Goal: Information Seeking & Learning: Learn about a topic

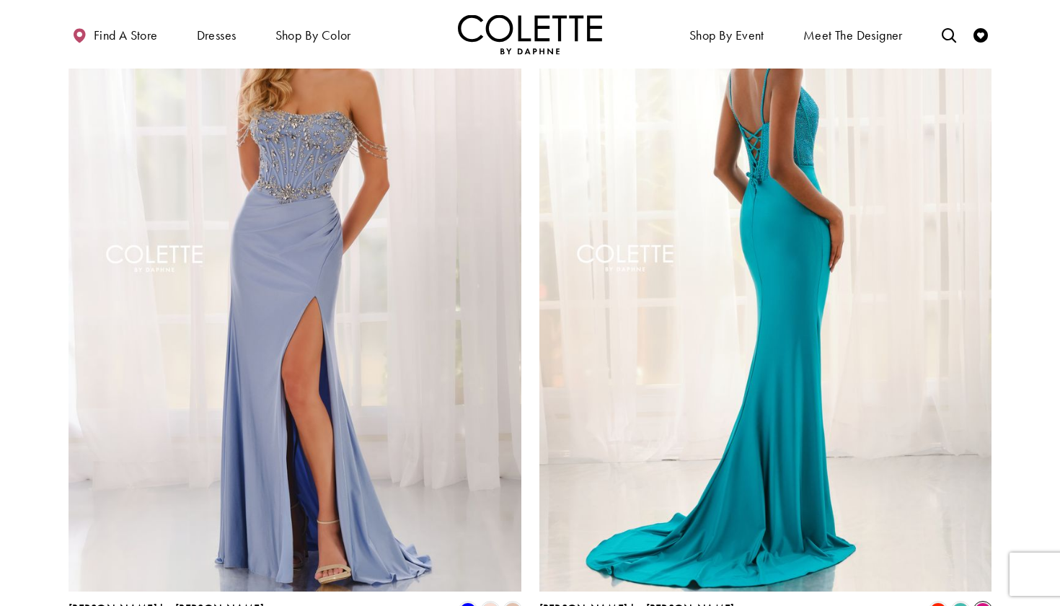
scroll to position [2622, 0]
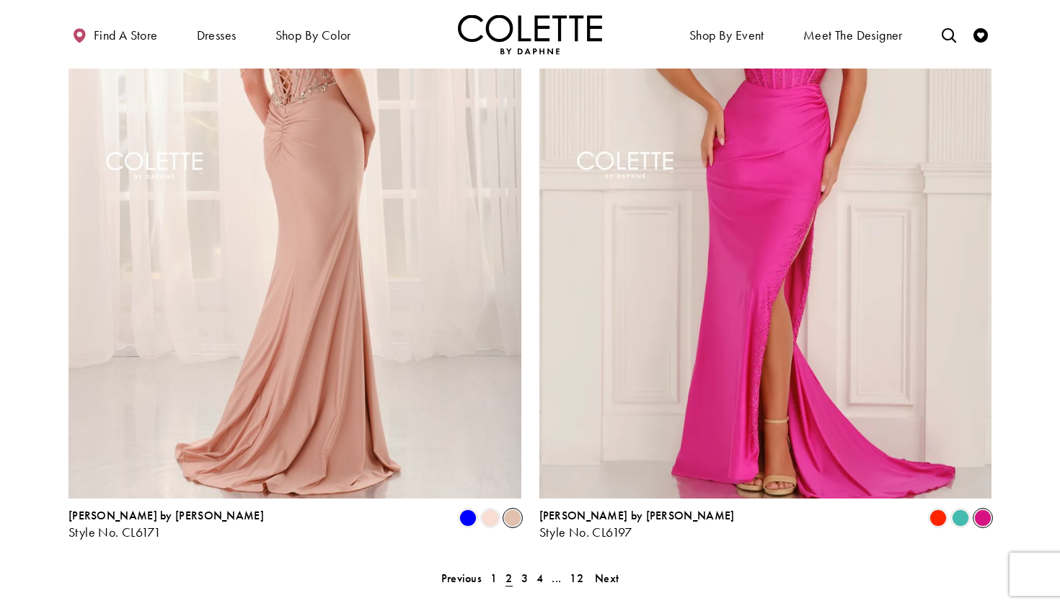
scroll to position [2897, 0]
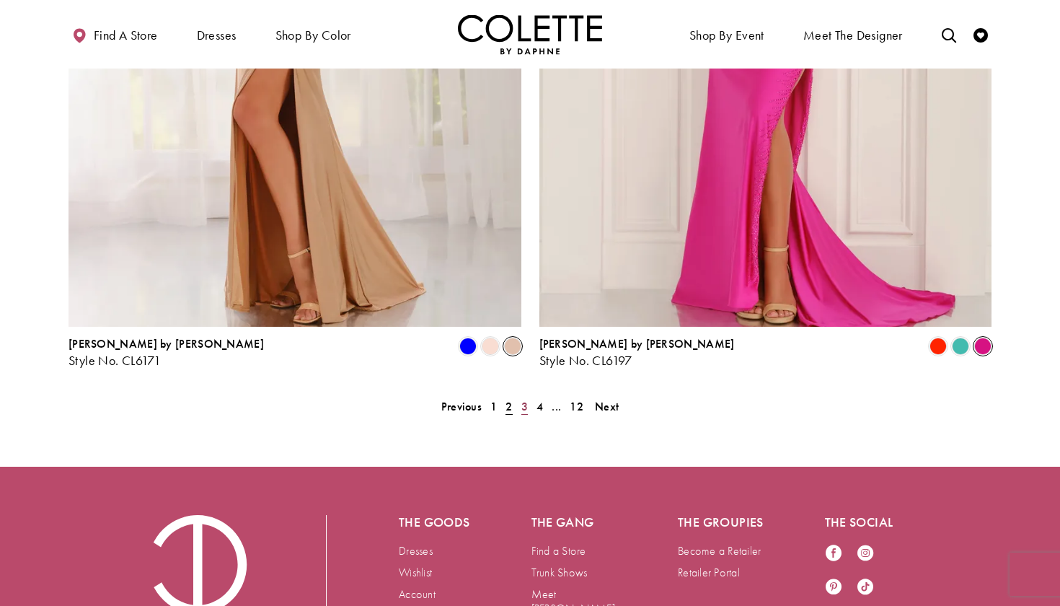
click at [519, 396] on link "3" at bounding box center [524, 406] width 15 height 21
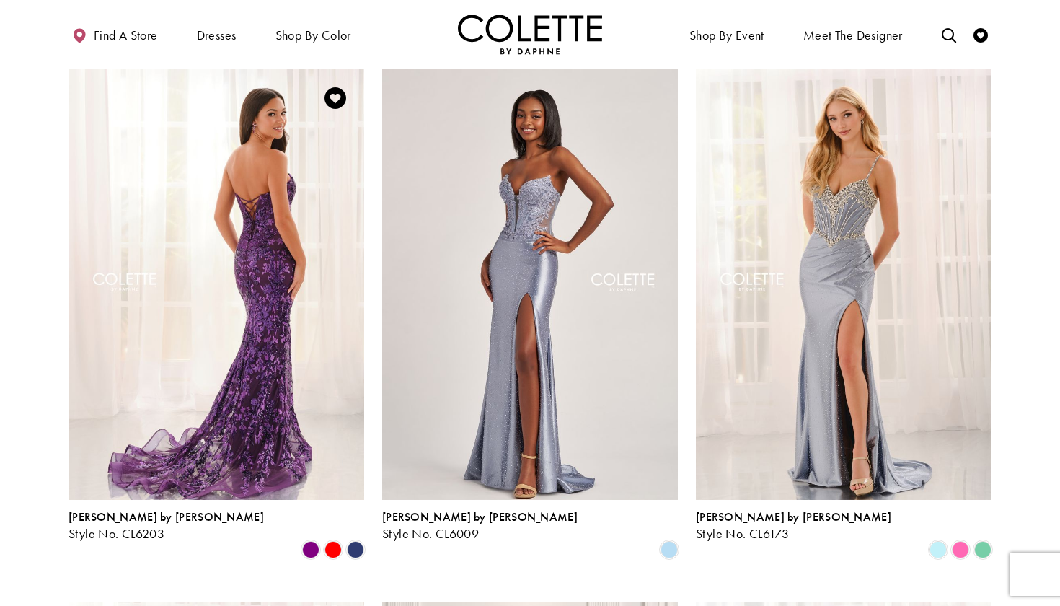
scroll to position [455, 0]
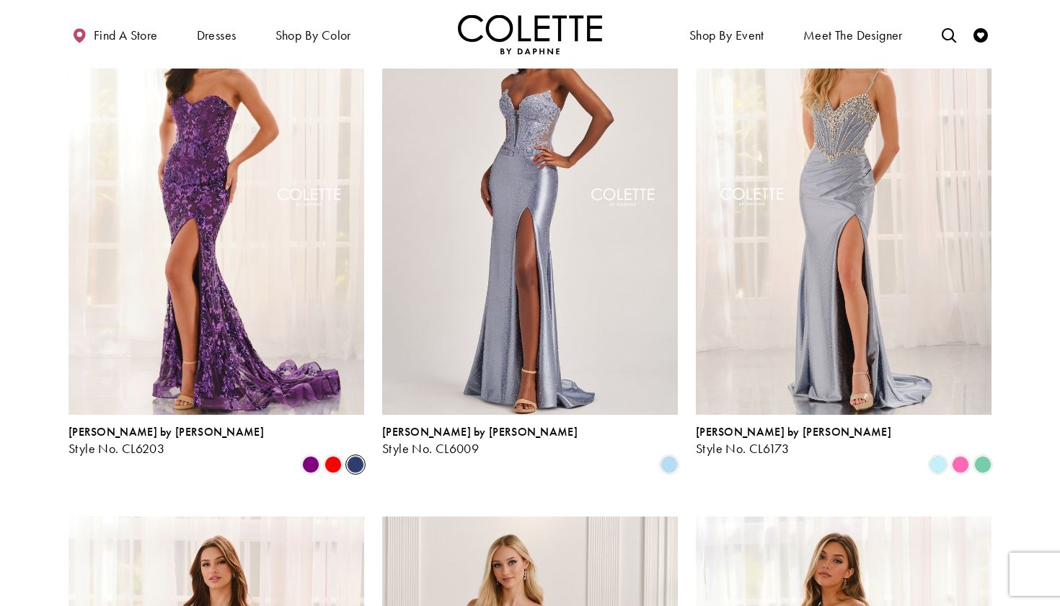
click at [356, 456] on span "Product List" at bounding box center [355, 464] width 17 height 17
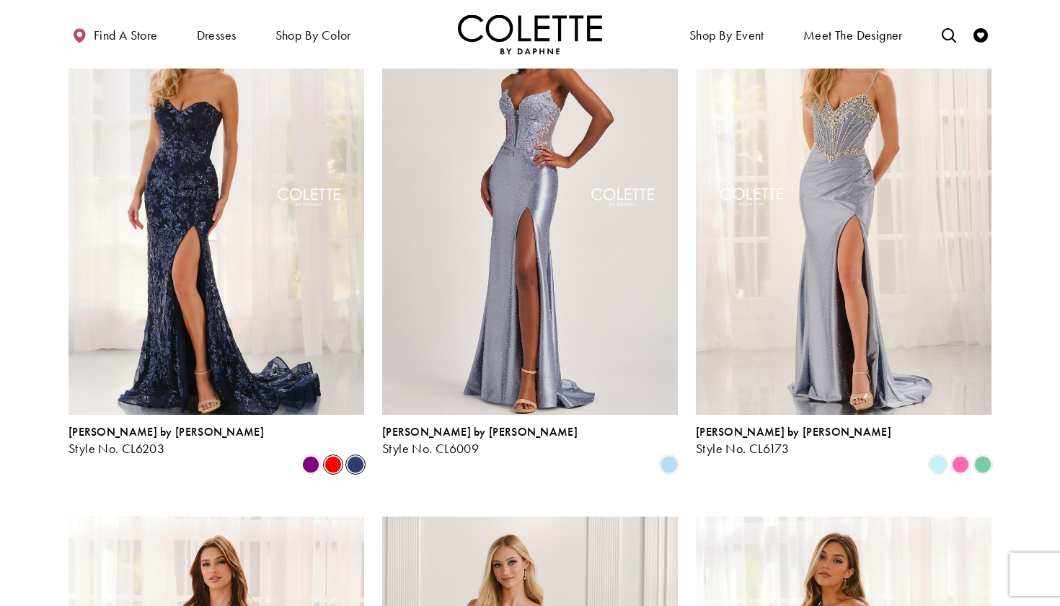
click at [330, 456] on span "Product List" at bounding box center [332, 464] width 17 height 17
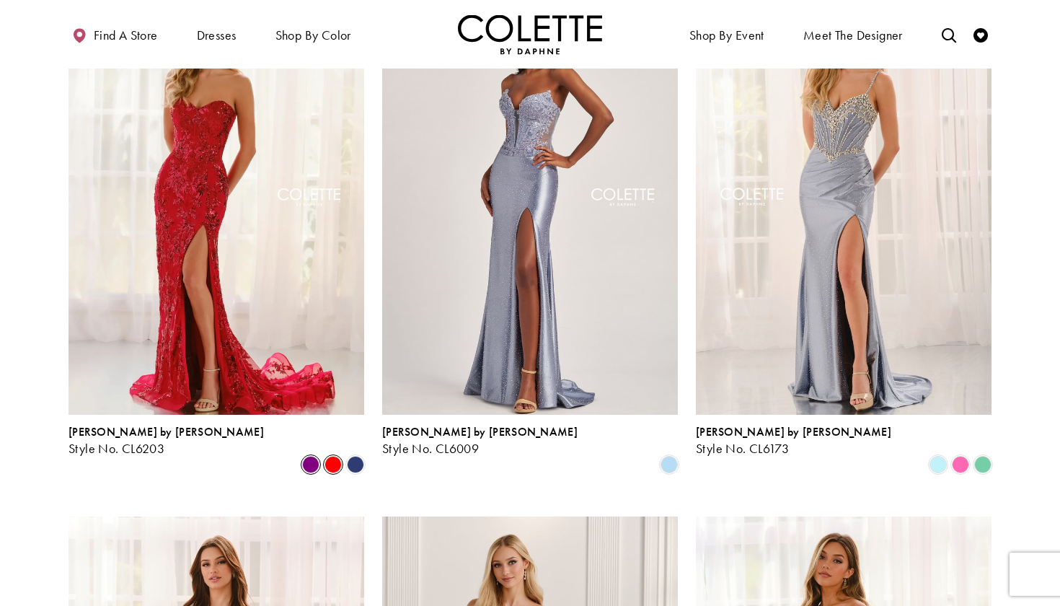
click at [306, 456] on span "Product List" at bounding box center [310, 464] width 17 height 17
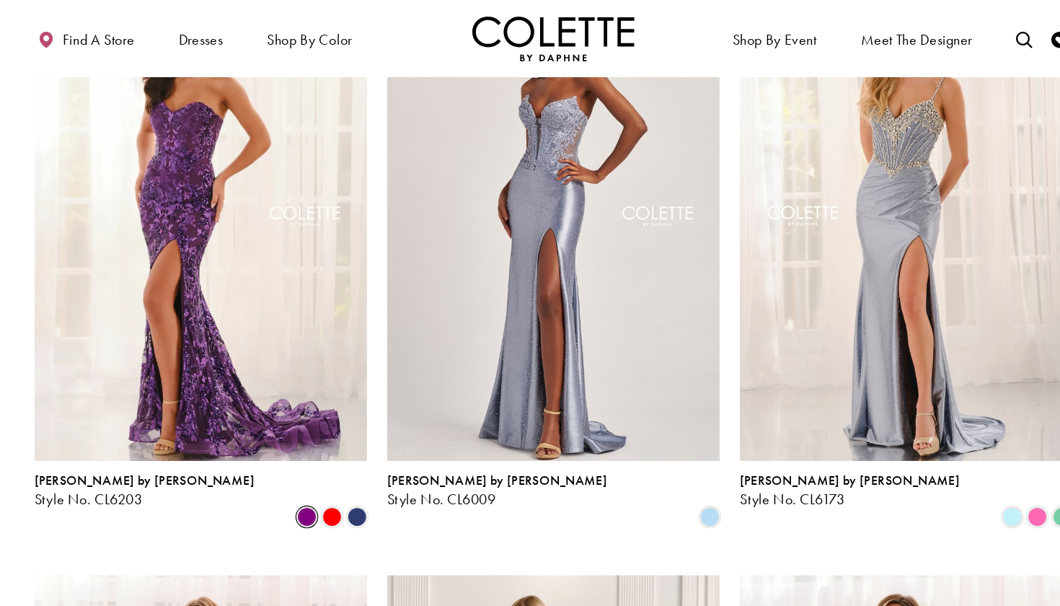
scroll to position [454, 0]
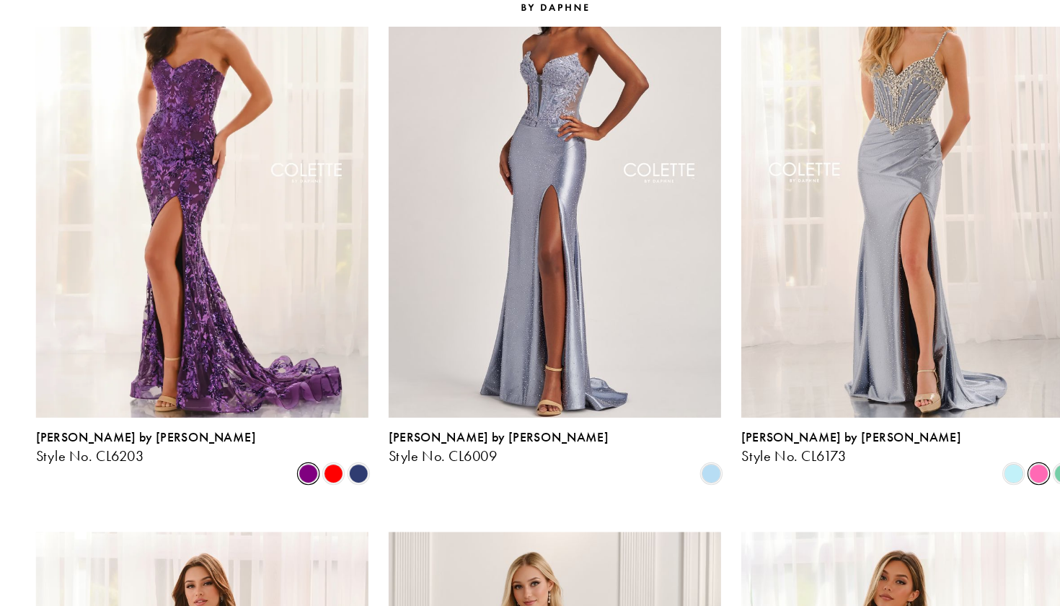
click at [952, 457] on span "Product List" at bounding box center [960, 465] width 17 height 17
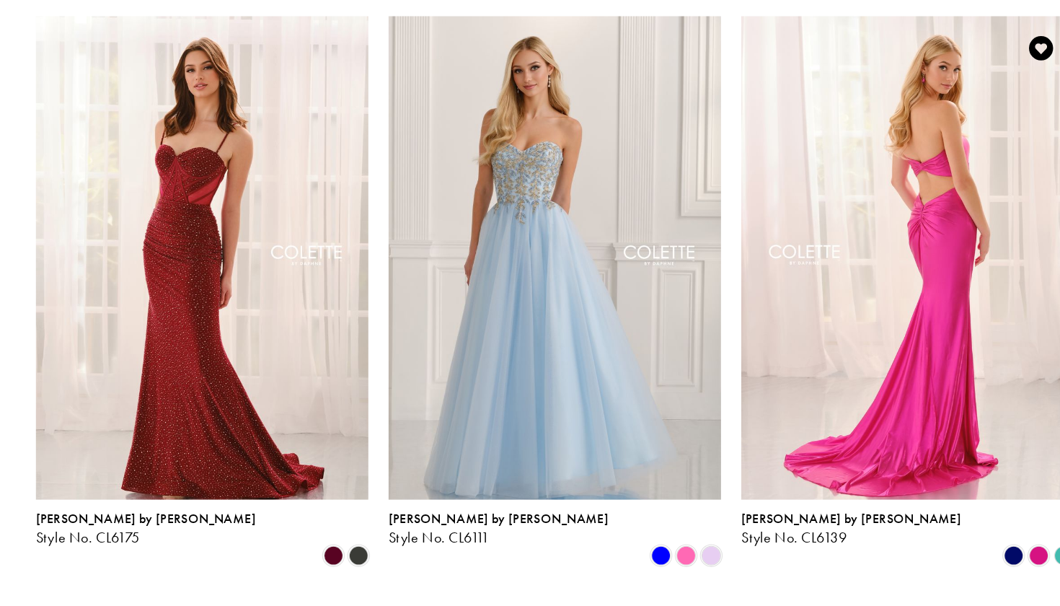
scroll to position [909, 0]
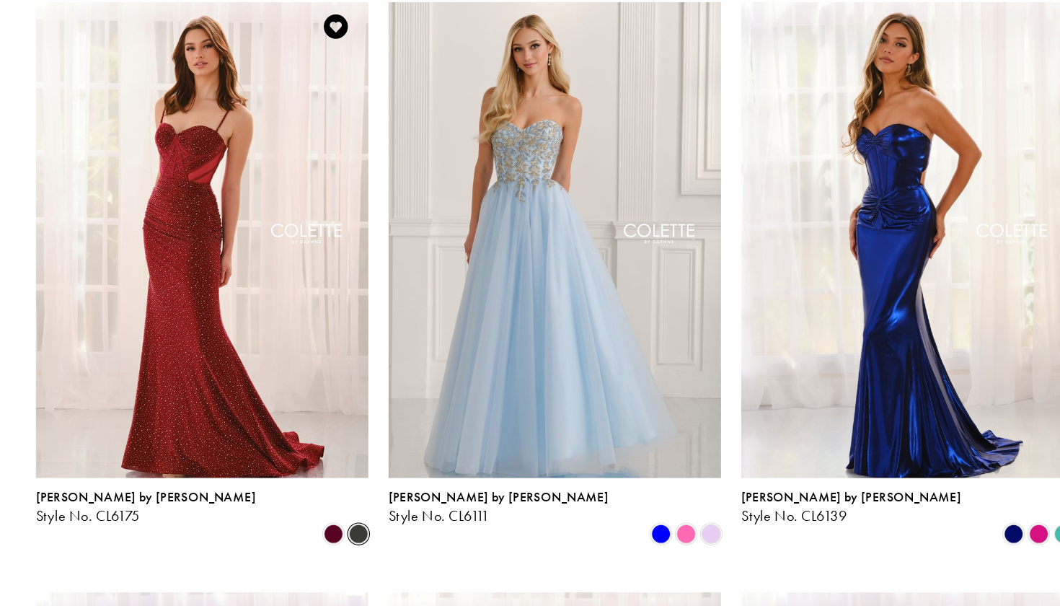
click at [347, 533] on span "Product List" at bounding box center [355, 541] width 17 height 17
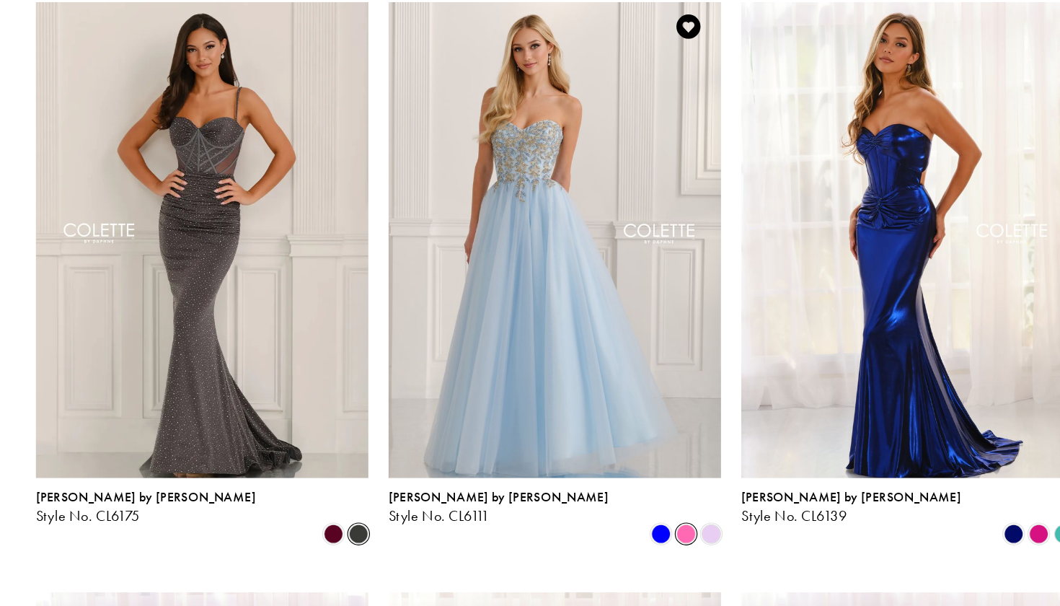
click at [638, 533] on span "Product List" at bounding box center [646, 541] width 17 height 17
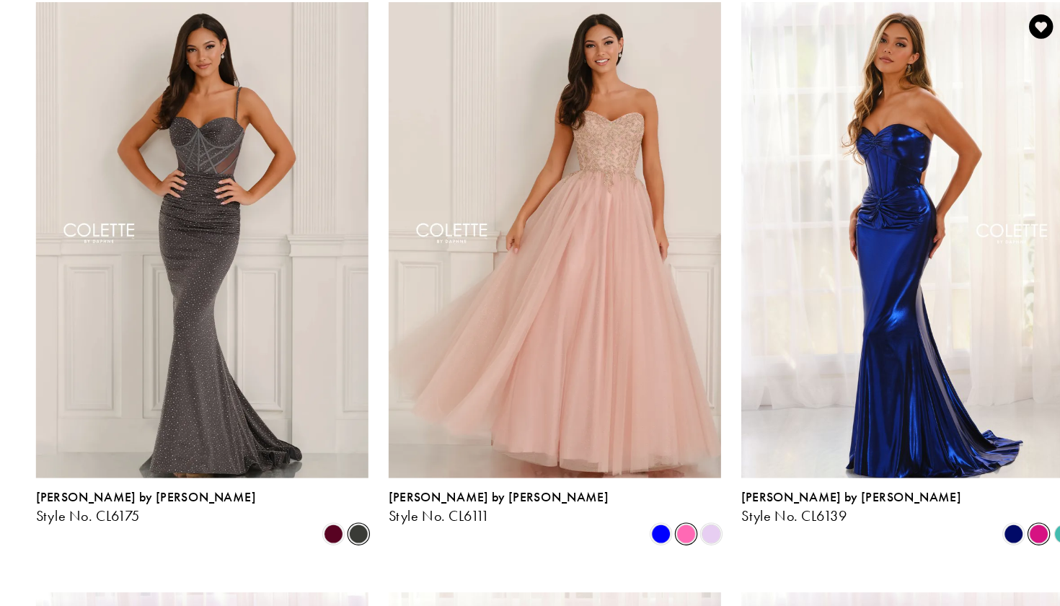
click at [952, 533] on span "Product List" at bounding box center [960, 541] width 17 height 17
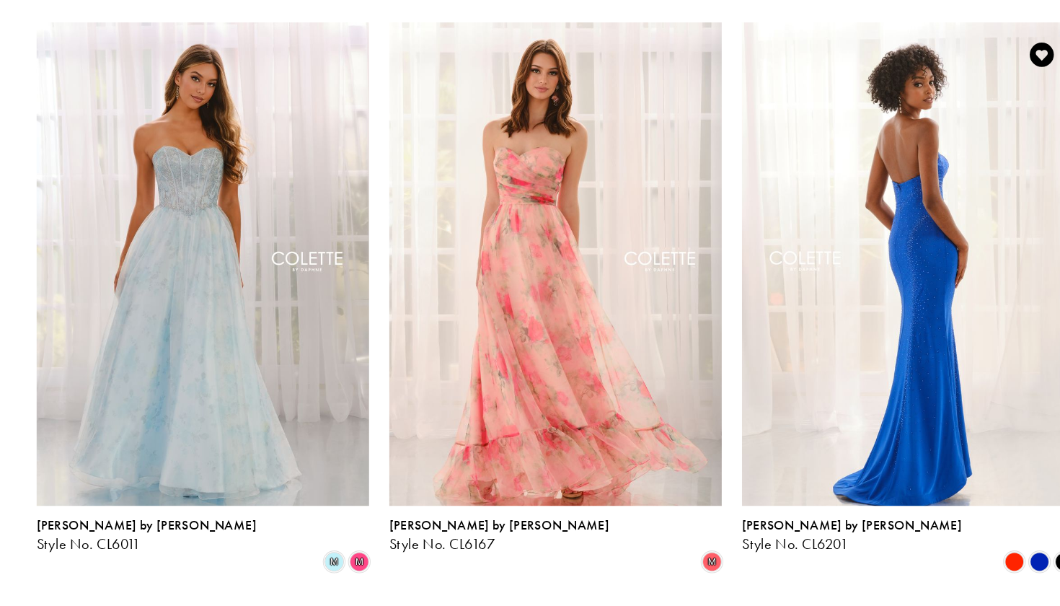
scroll to position [1449, 0]
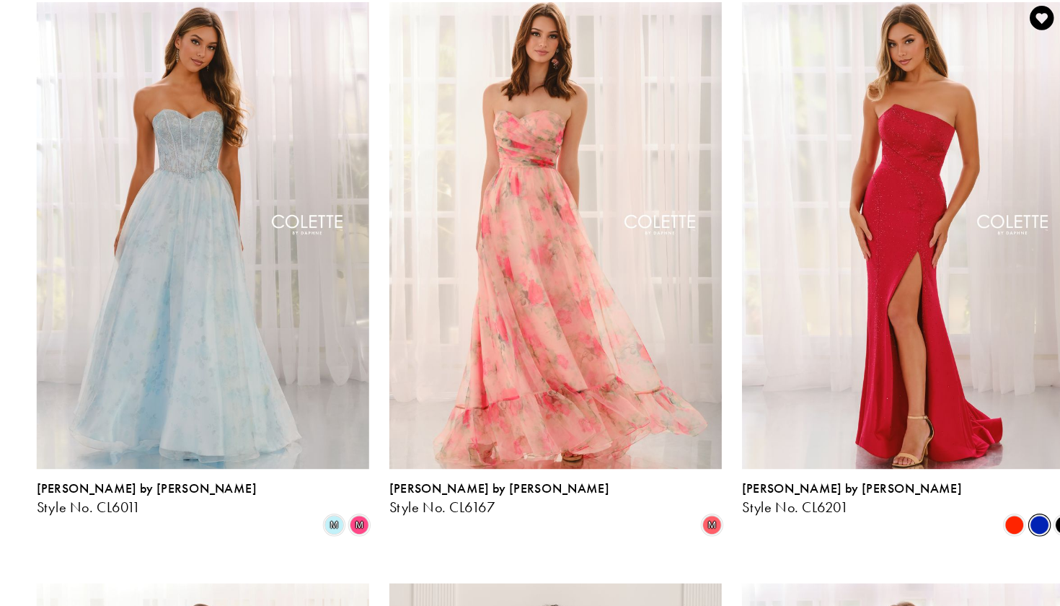
click at [952, 525] on span "Product List" at bounding box center [960, 533] width 17 height 17
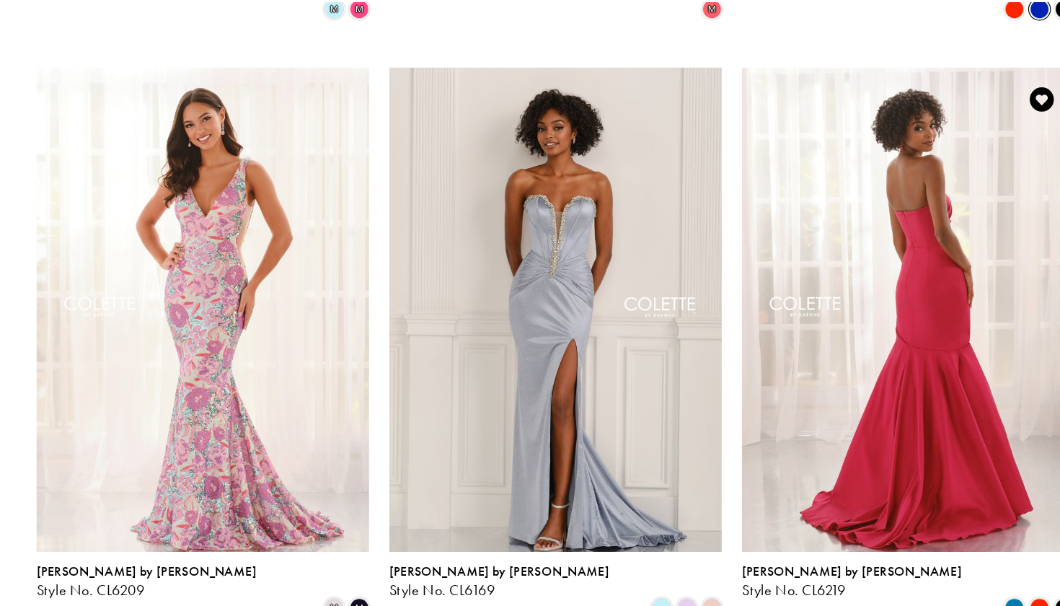
scroll to position [1913, 0]
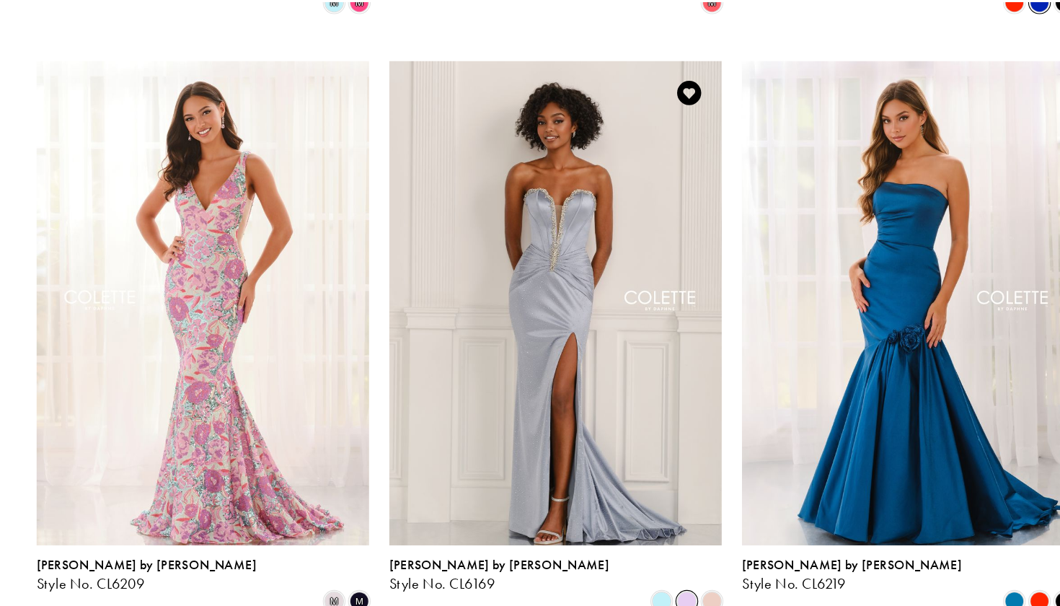
click at [638, 593] on span "Product List" at bounding box center [646, 601] width 17 height 17
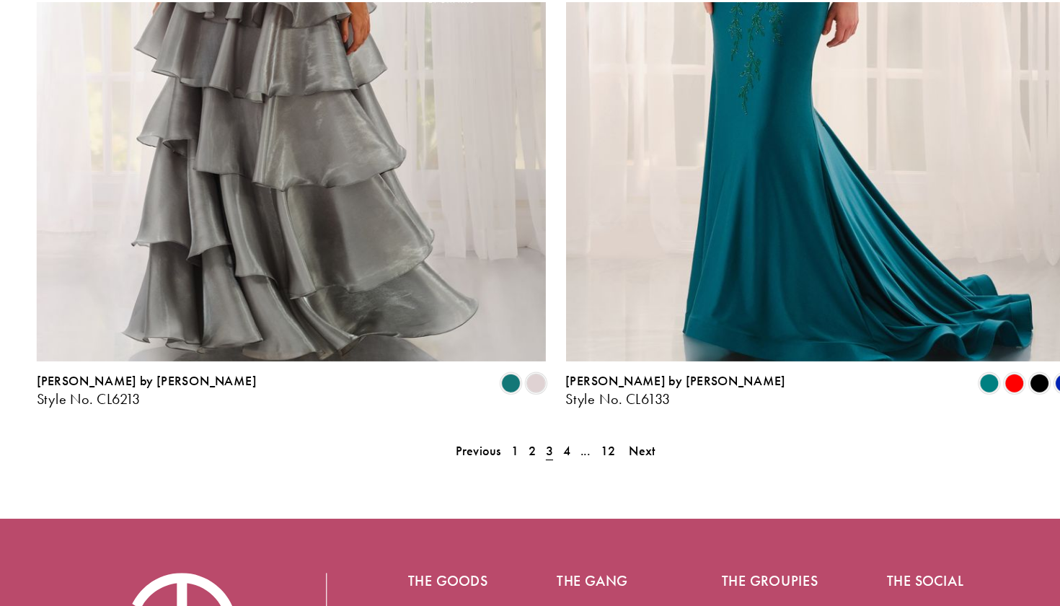
scroll to position [2849, 0]
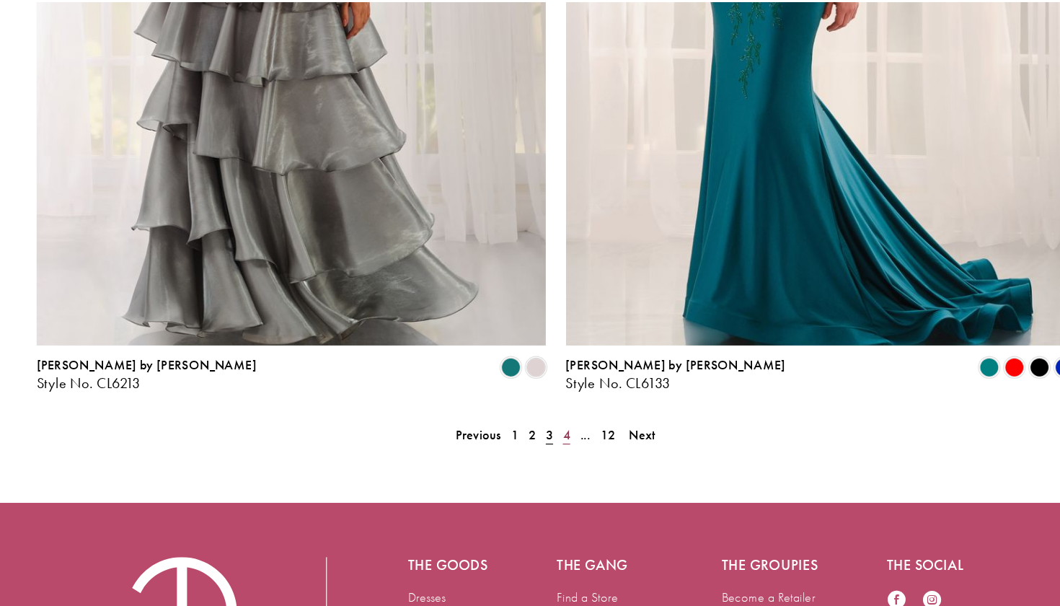
click at [536, 446] on span "4" at bounding box center [539, 453] width 6 height 15
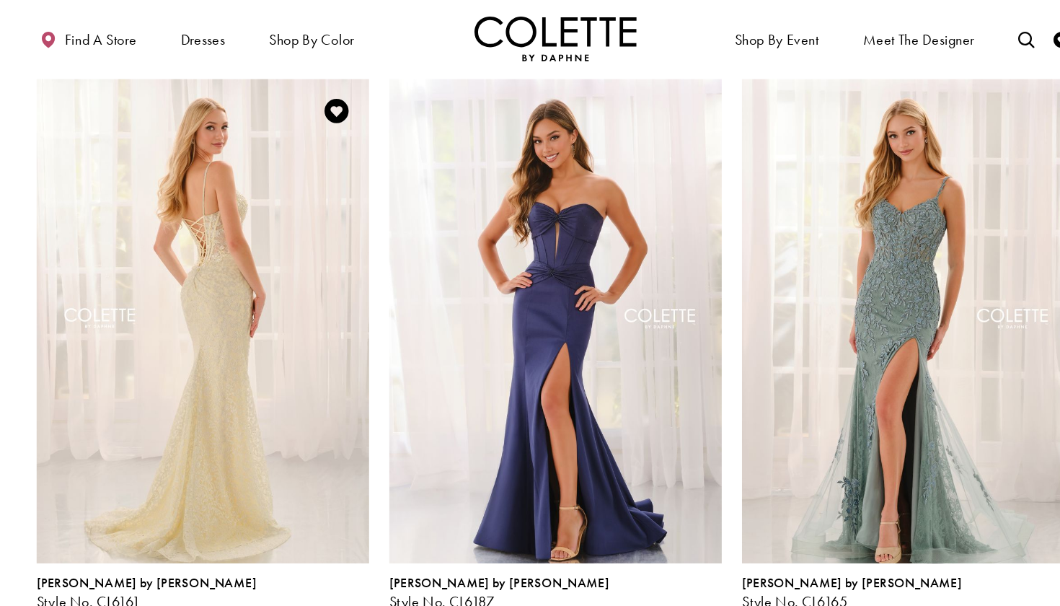
scroll to position [374, 0]
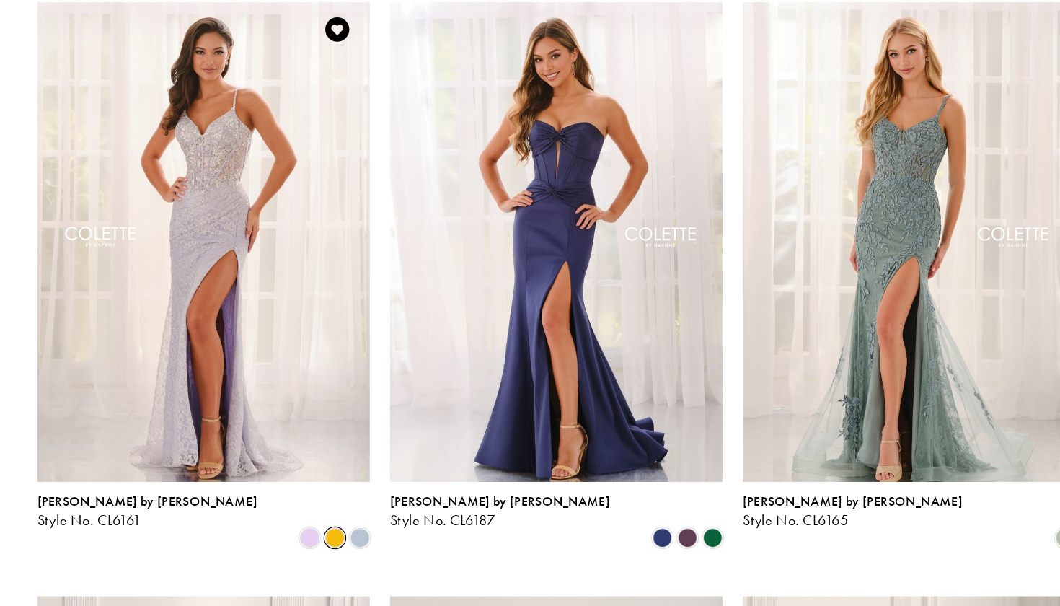
click at [324, 536] on span "Product List" at bounding box center [332, 544] width 17 height 17
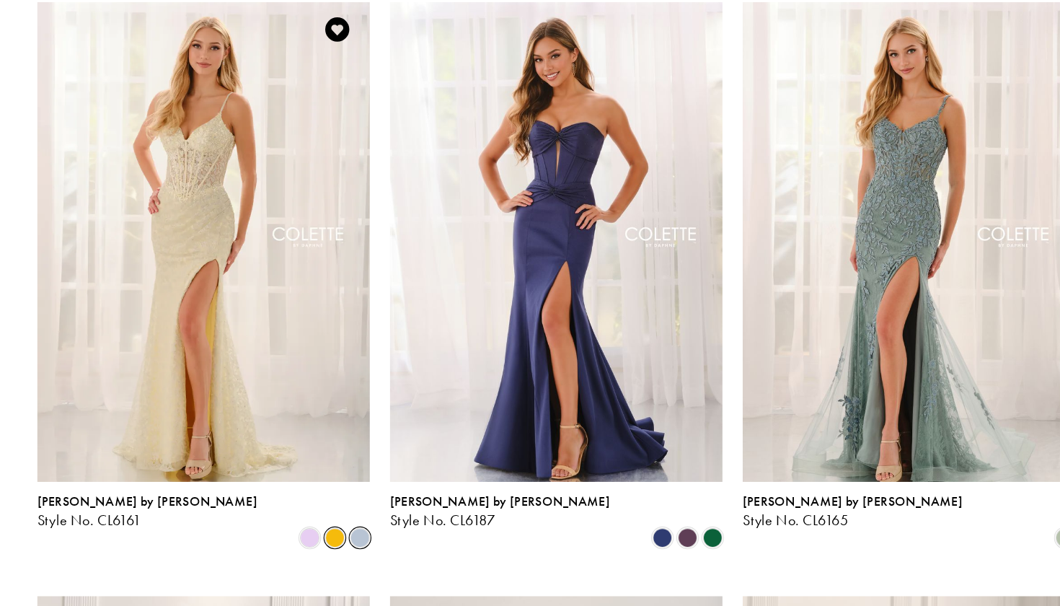
click at [347, 536] on span "Product List" at bounding box center [355, 544] width 17 height 17
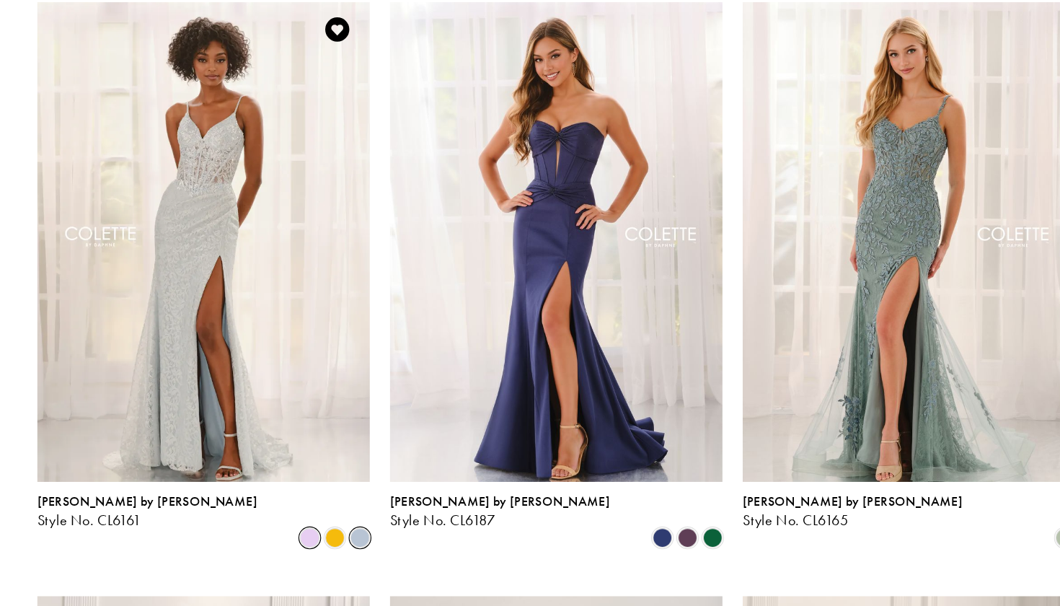
click at [302, 536] on span "Product List" at bounding box center [310, 544] width 17 height 17
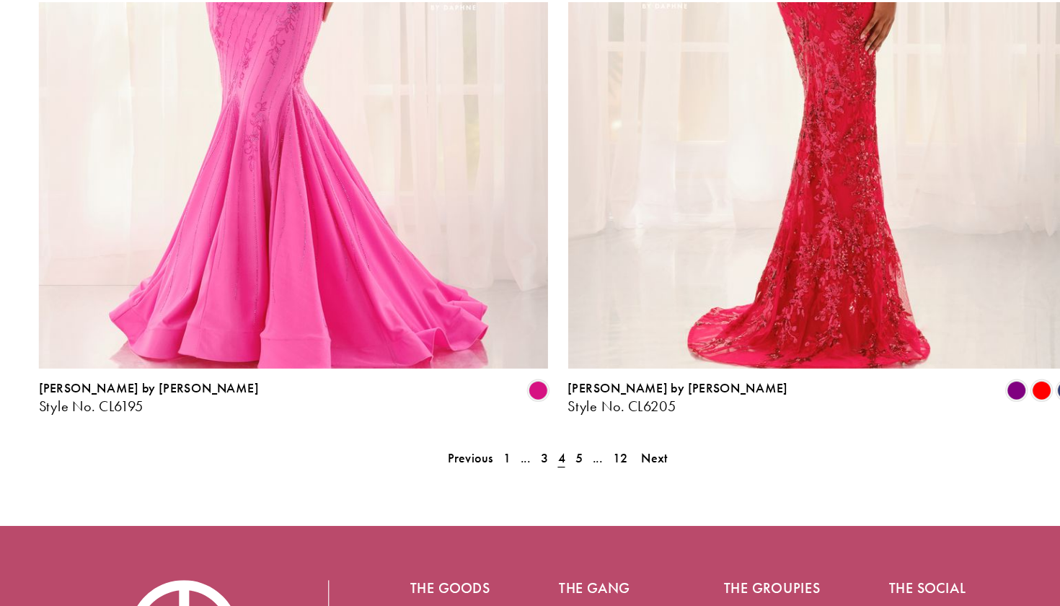
scroll to position [2842, 0]
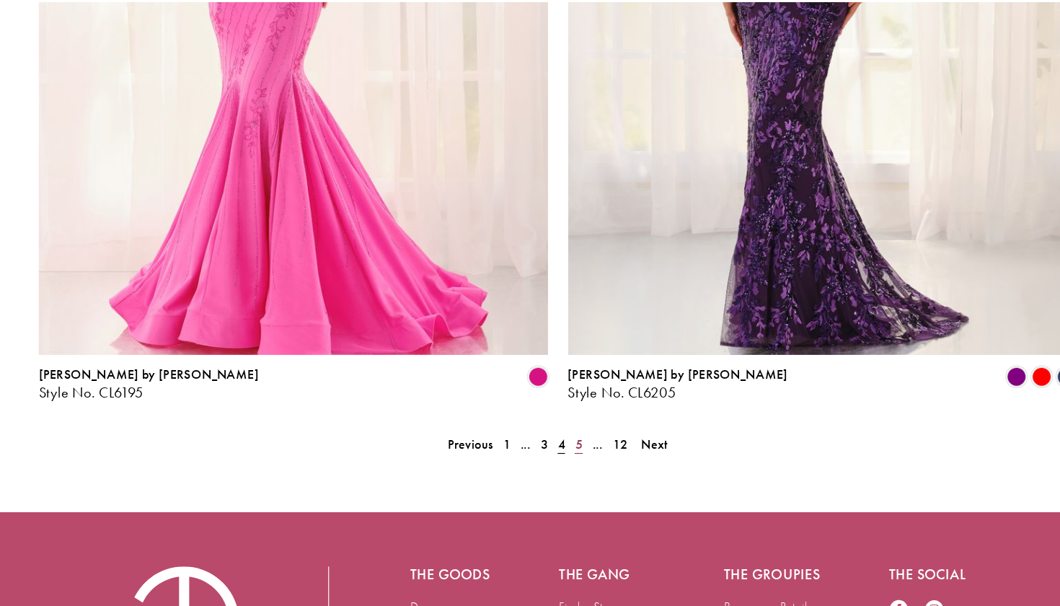
click at [541, 451] on link "5" at bounding box center [548, 461] width 15 height 21
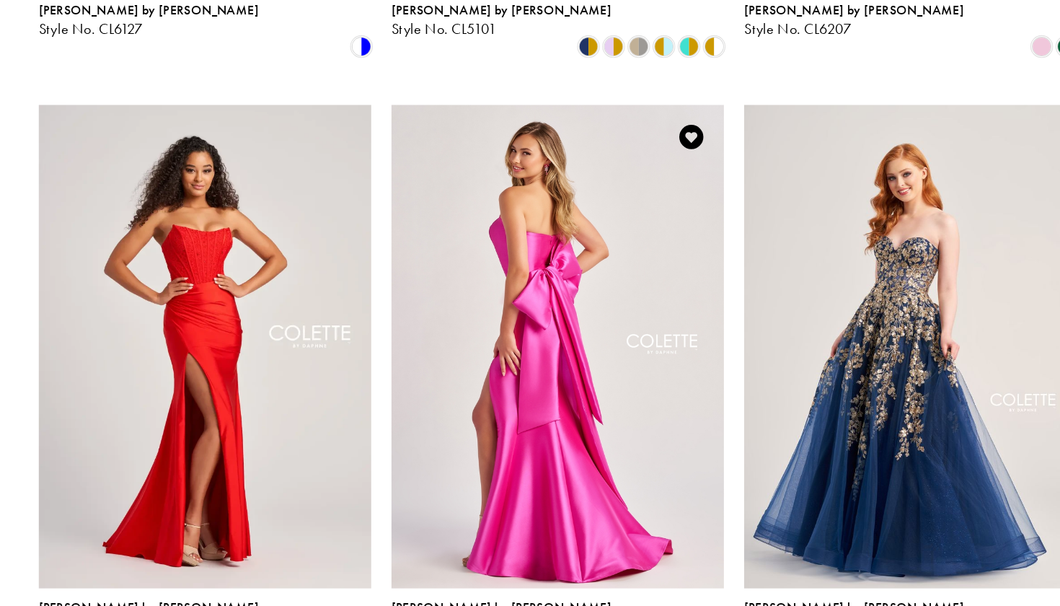
scroll to position [813, 0]
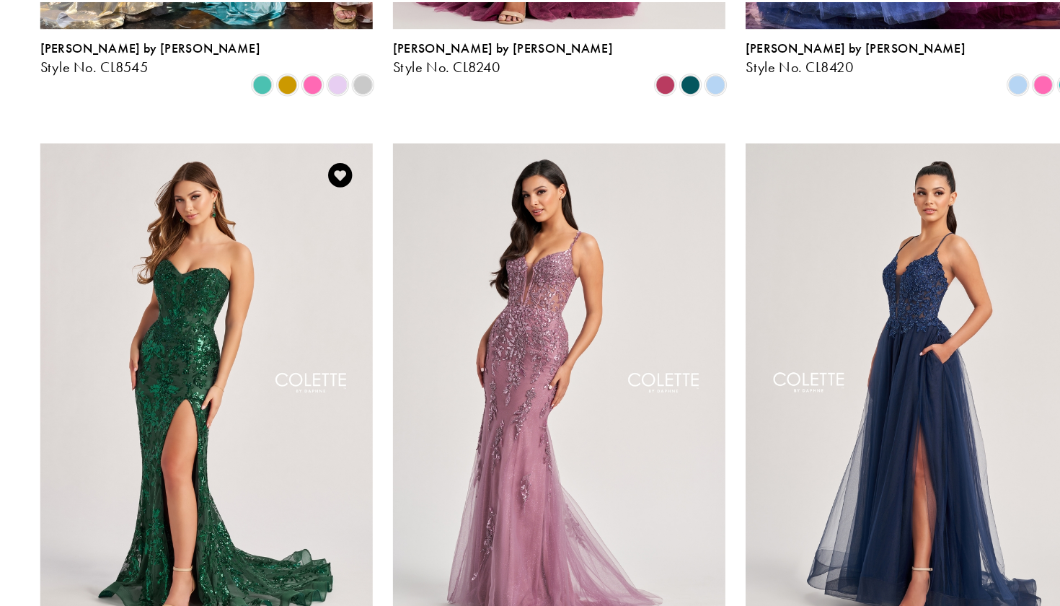
scroll to position [1947, 0]
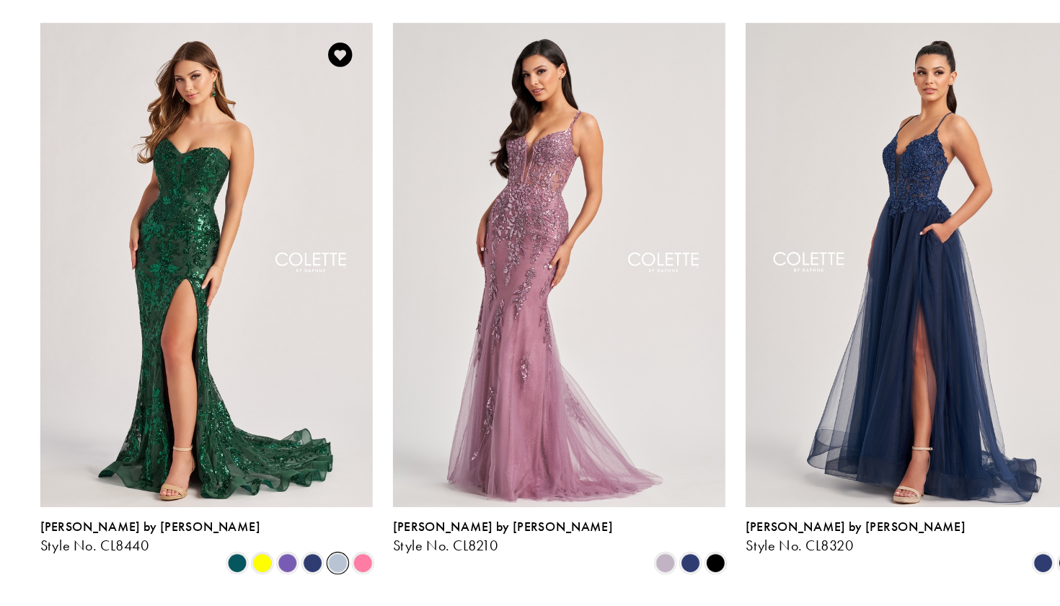
click at [324, 559] on span "Product List" at bounding box center [332, 567] width 17 height 17
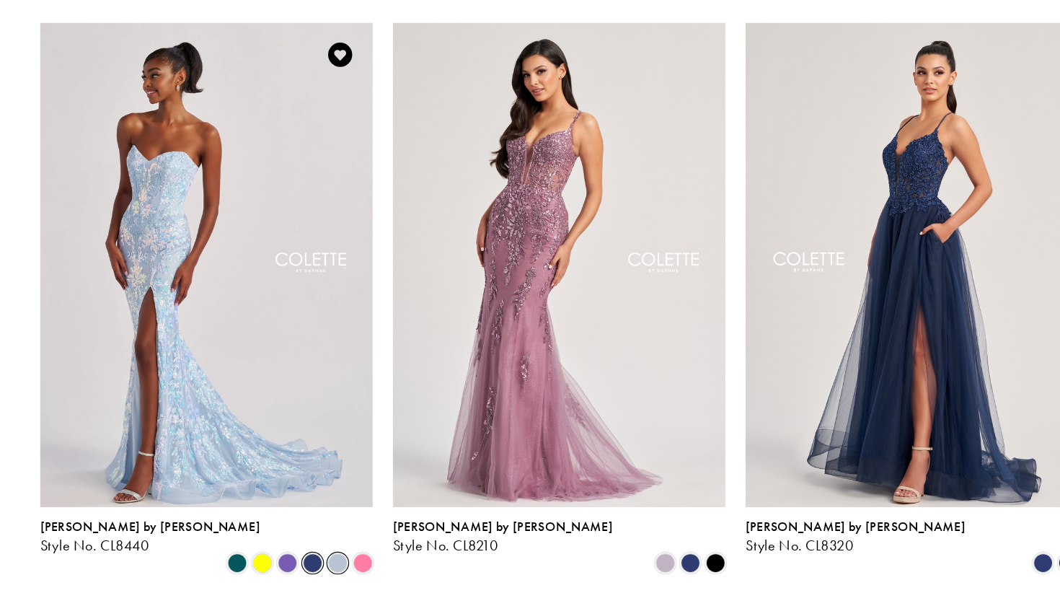
click at [302, 559] on span "Product List" at bounding box center [310, 567] width 17 height 17
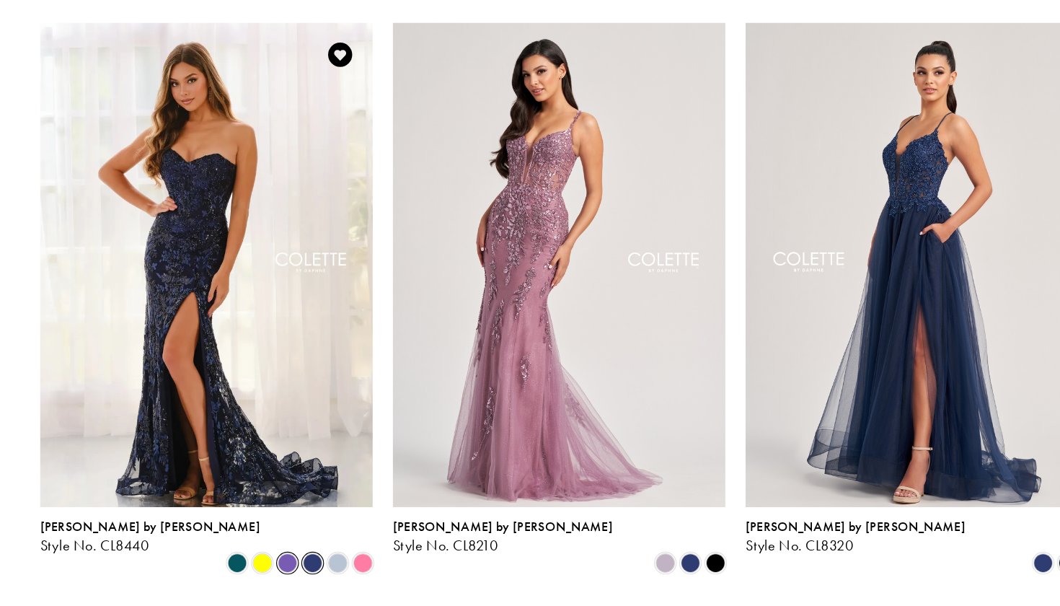
click at [280, 559] on span "Product List" at bounding box center [288, 567] width 17 height 17
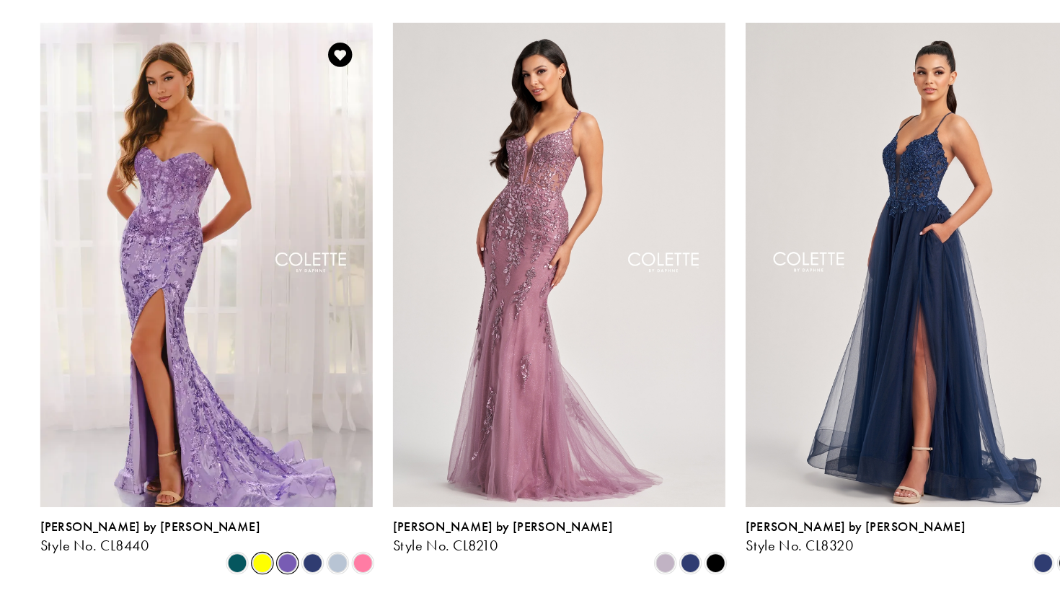
click at [257, 559] on span "Product List" at bounding box center [265, 567] width 17 height 17
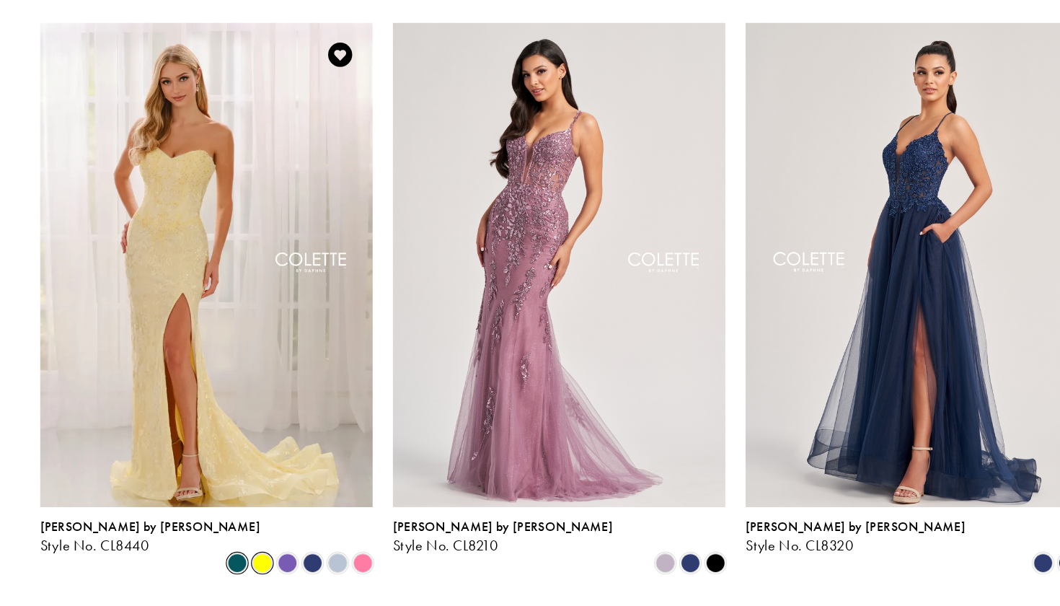
click at [235, 559] on span "Product List" at bounding box center [243, 567] width 17 height 17
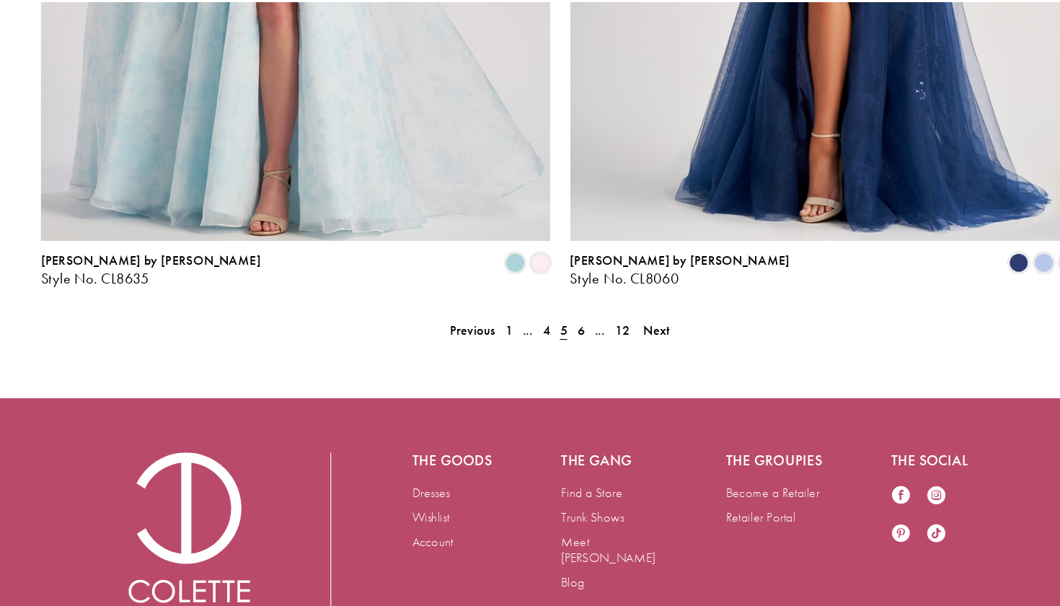
scroll to position [2950, 0]
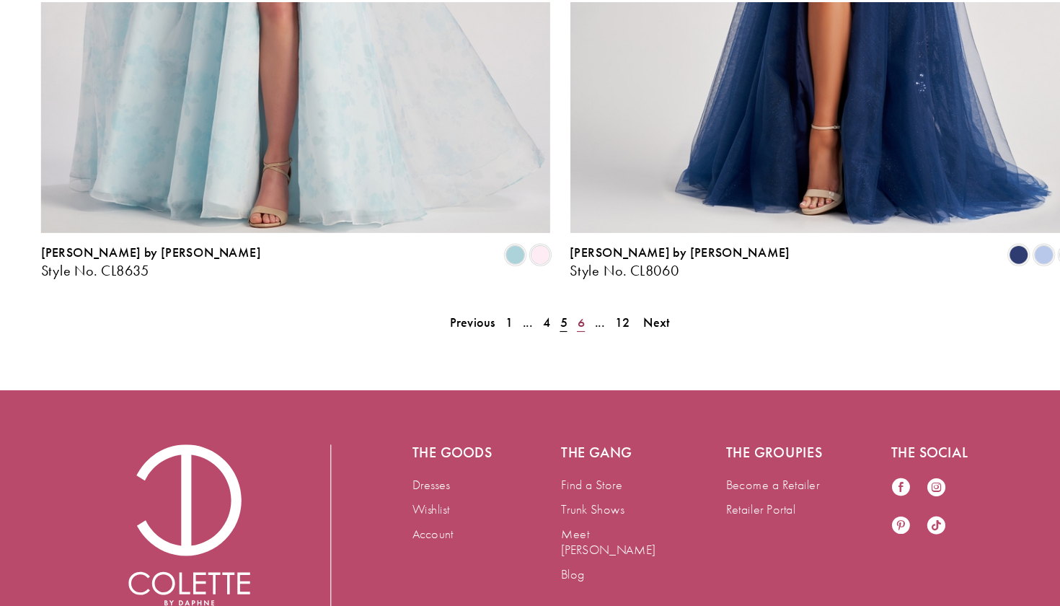
click at [545, 346] on span "6" at bounding box center [548, 353] width 6 height 15
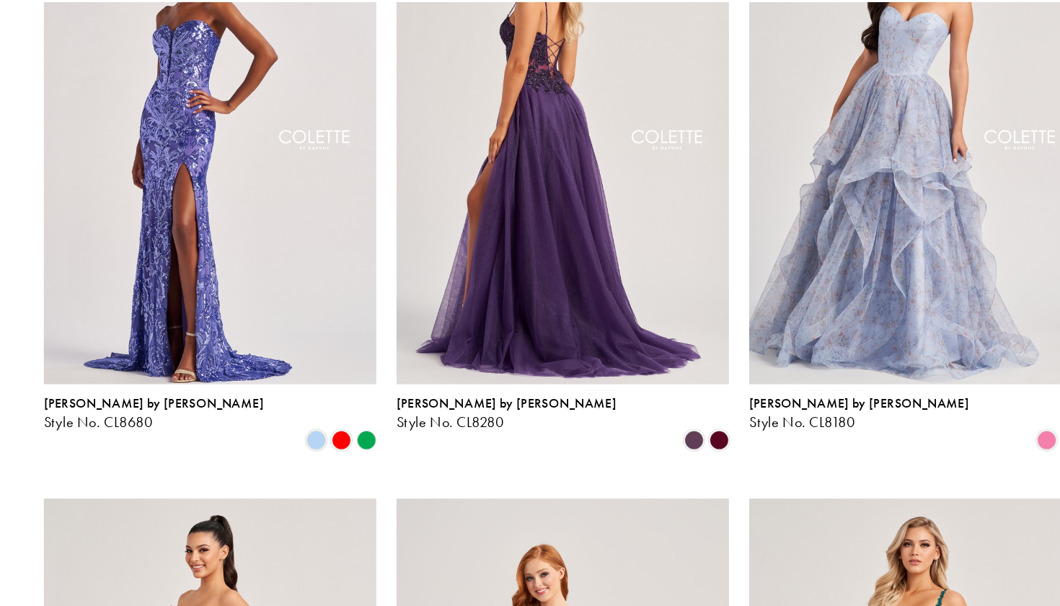
scroll to position [1035, 0]
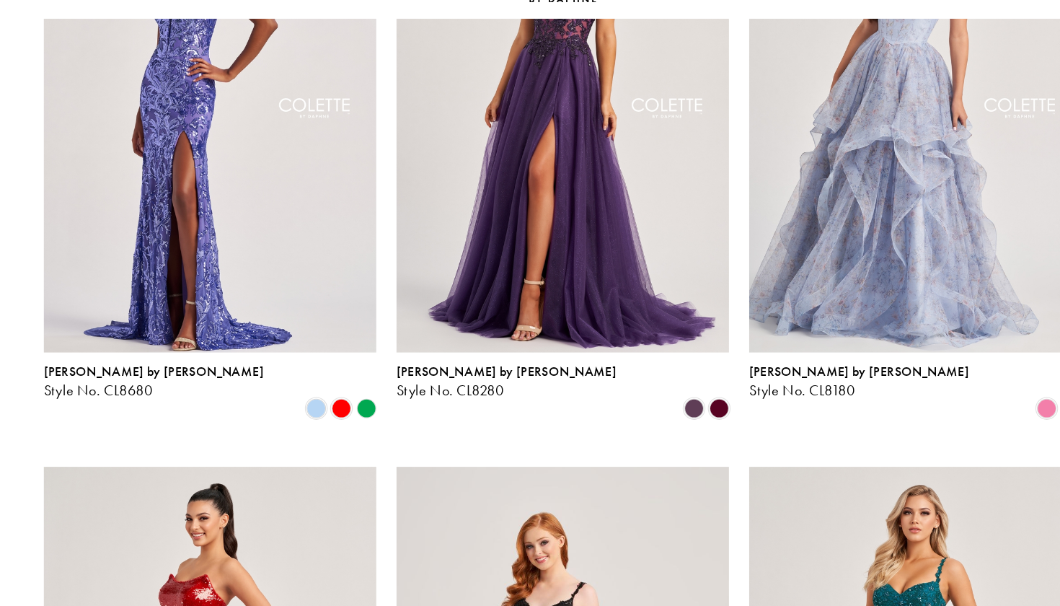
click at [344, 404] on polygon "Product List" at bounding box center [355, 415] width 22 height 22
click at [324, 407] on span "Product List" at bounding box center [332, 415] width 17 height 17
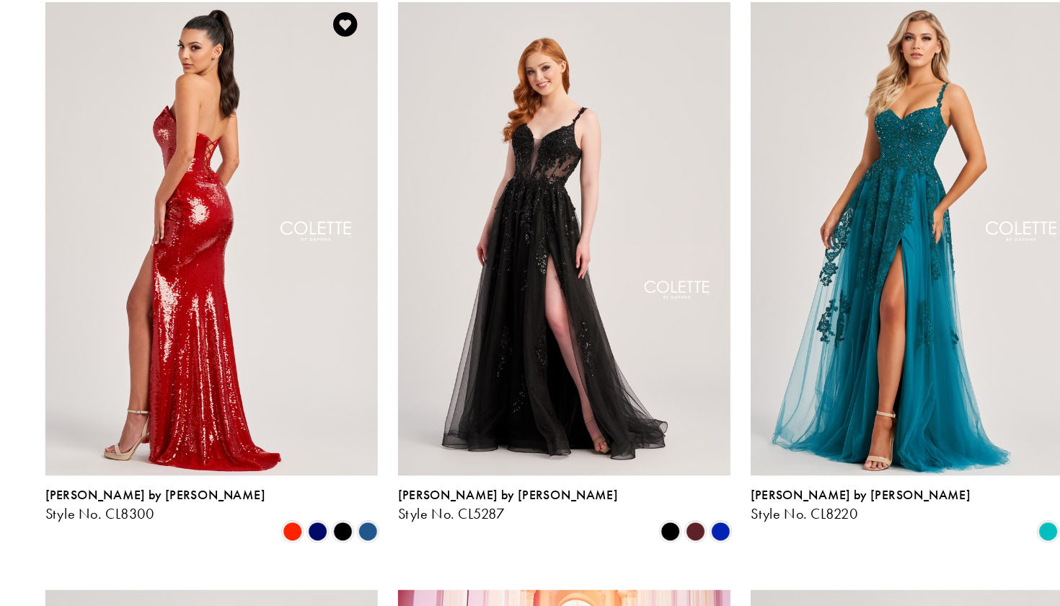
scroll to position [1443, 0]
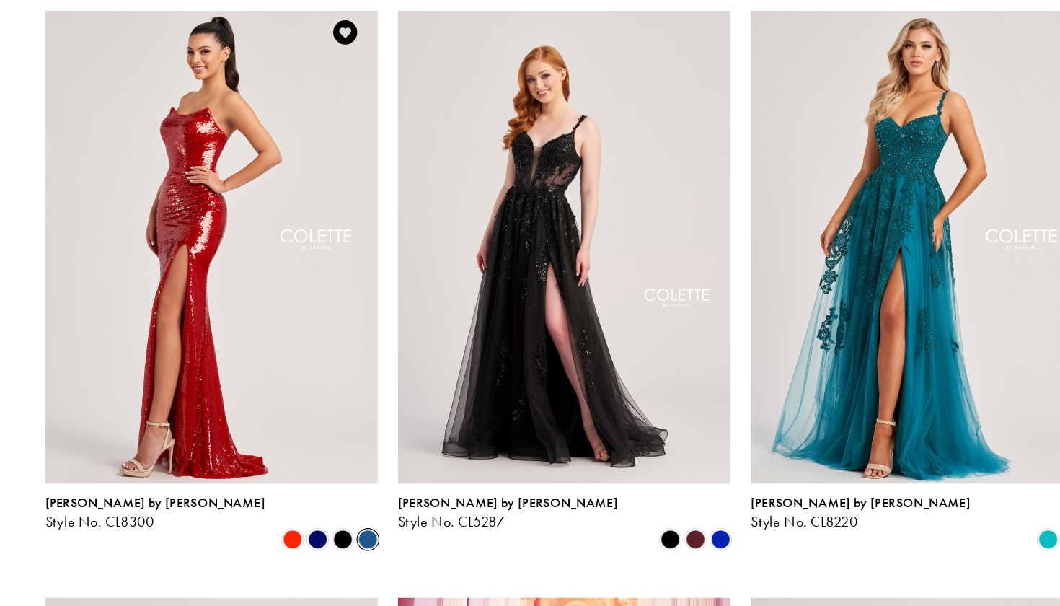
click at [347, 530] on span "Product List" at bounding box center [355, 538] width 17 height 17
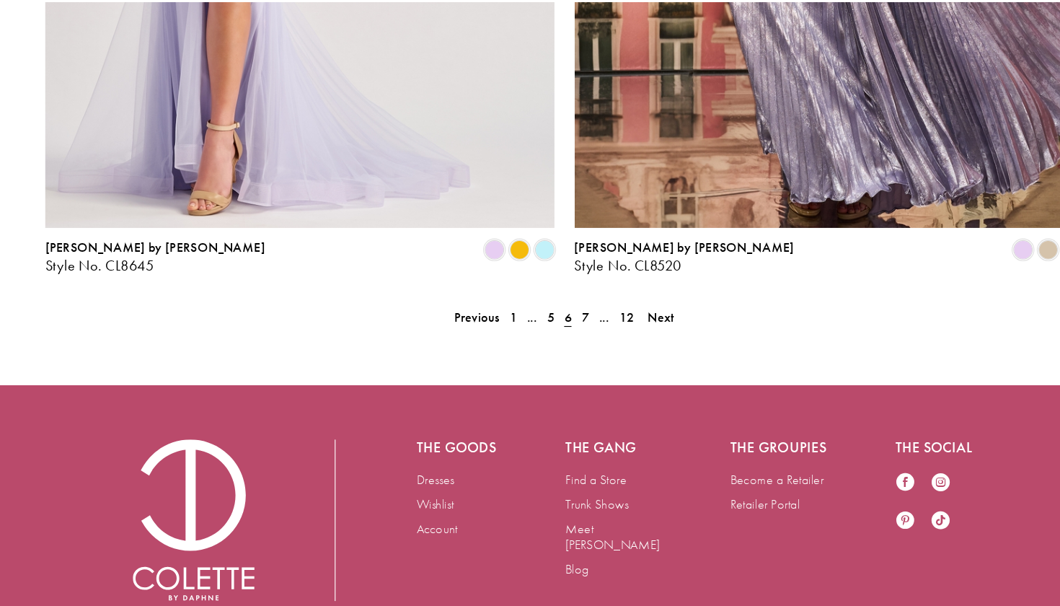
scroll to position [2954, 0]
click at [526, 339] on span "6" at bounding box center [533, 349] width 15 height 21
click at [541, 339] on link "7" at bounding box center [548, 349] width 15 height 21
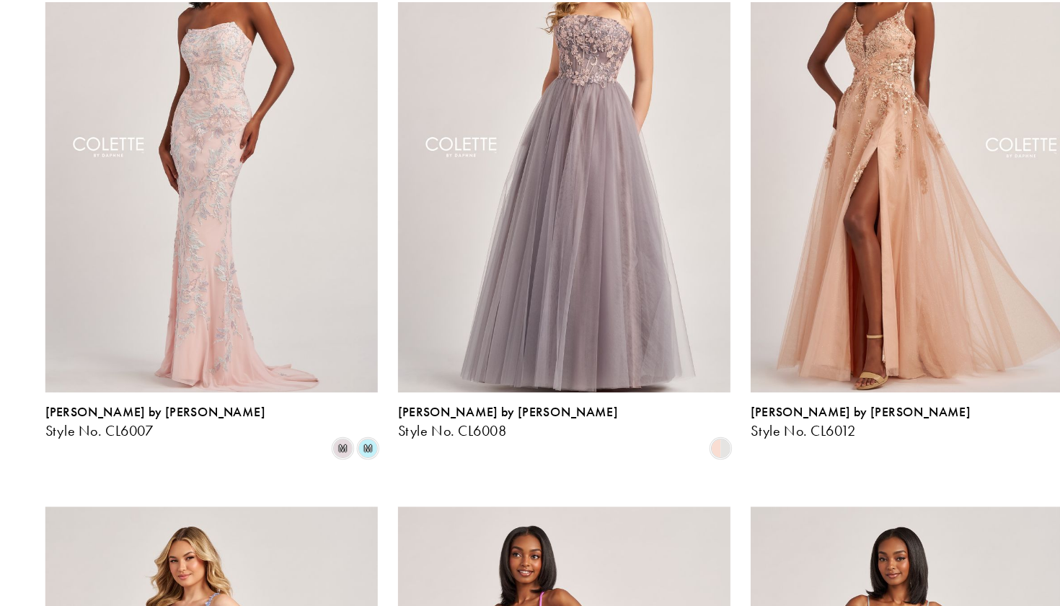
scroll to position [454, 0]
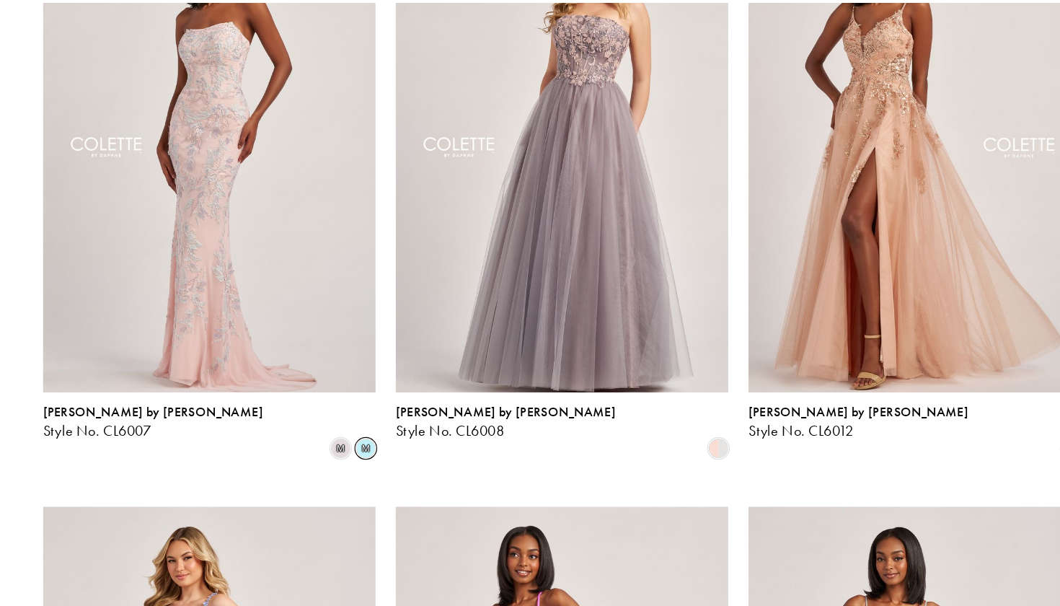
click at [347, 456] on span "m" at bounding box center [355, 464] width 17 height 17
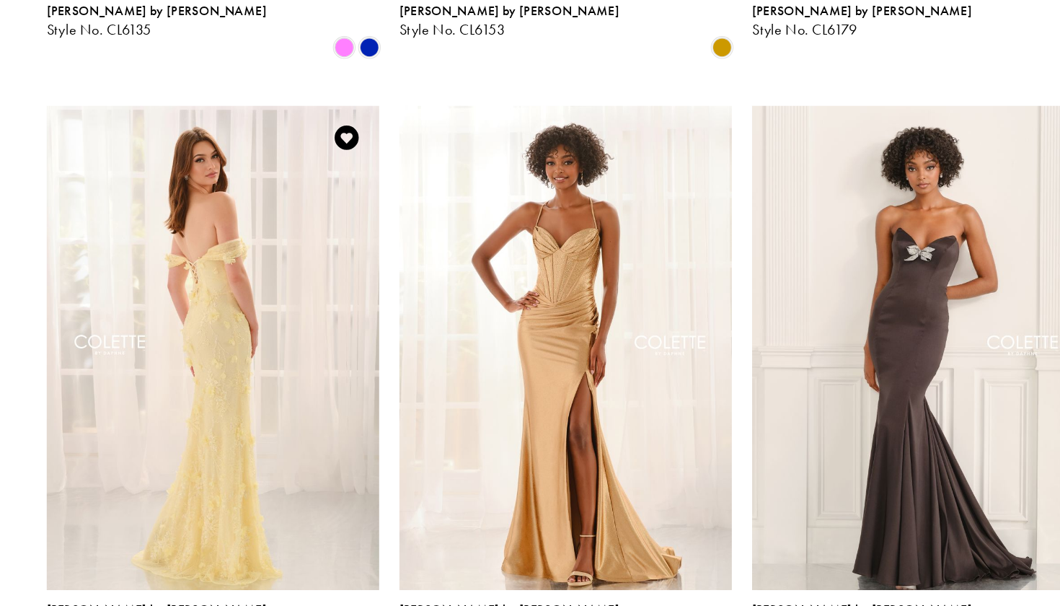
scroll to position [1932, 0]
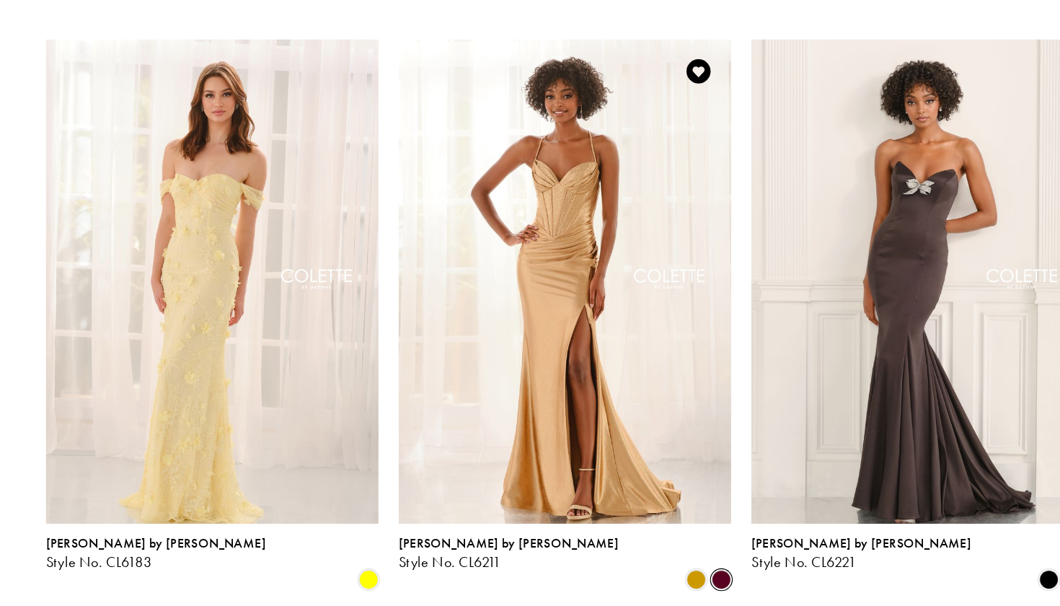
click at [660, 574] on span "Product List" at bounding box center [668, 582] width 17 height 17
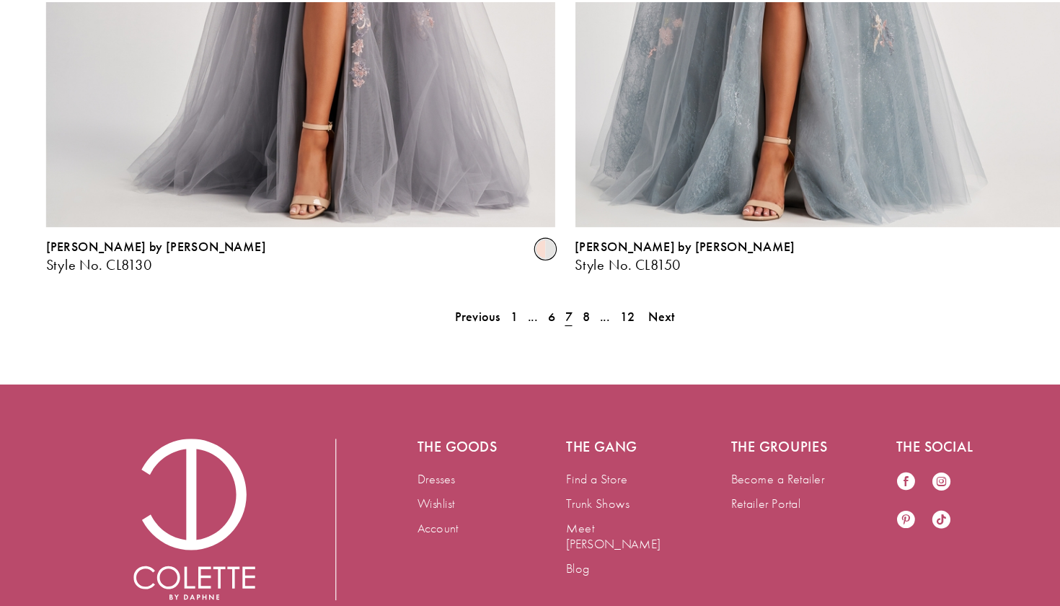
scroll to position [2954, 0]
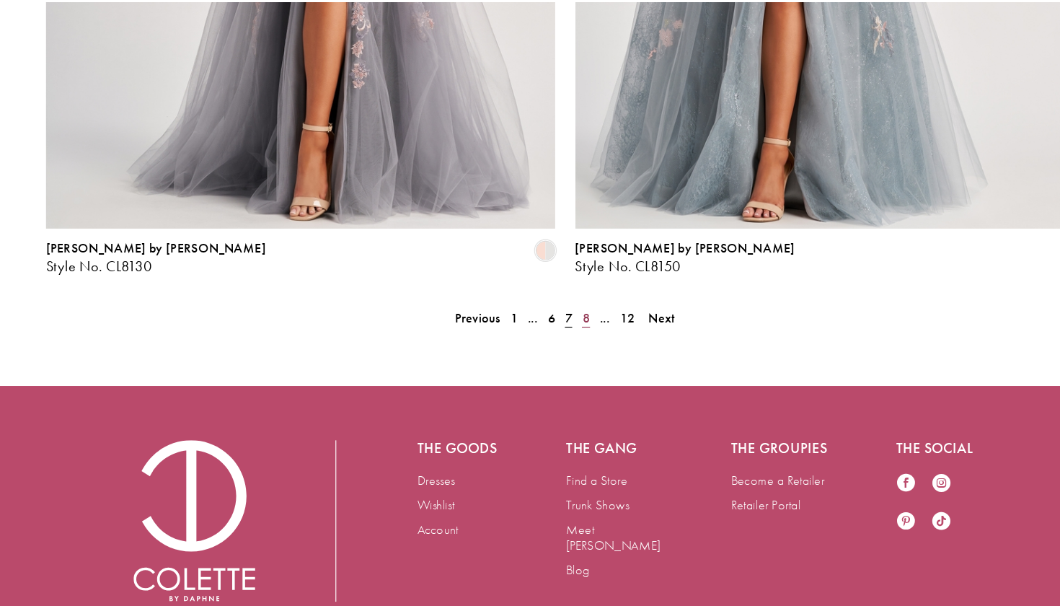
click at [541, 339] on link "8" at bounding box center [548, 349] width 15 height 21
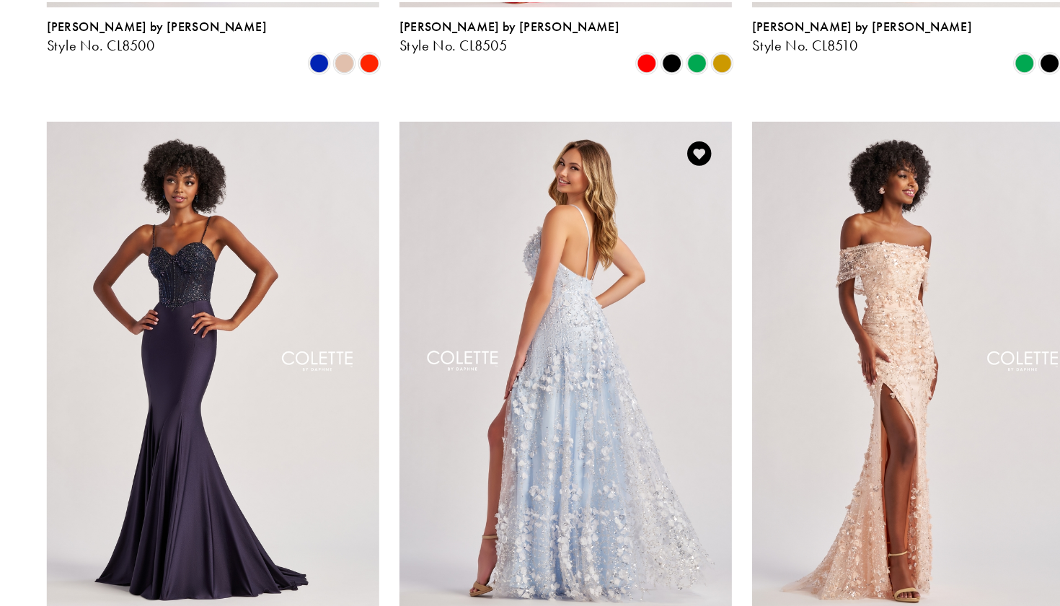
scroll to position [1888, 0]
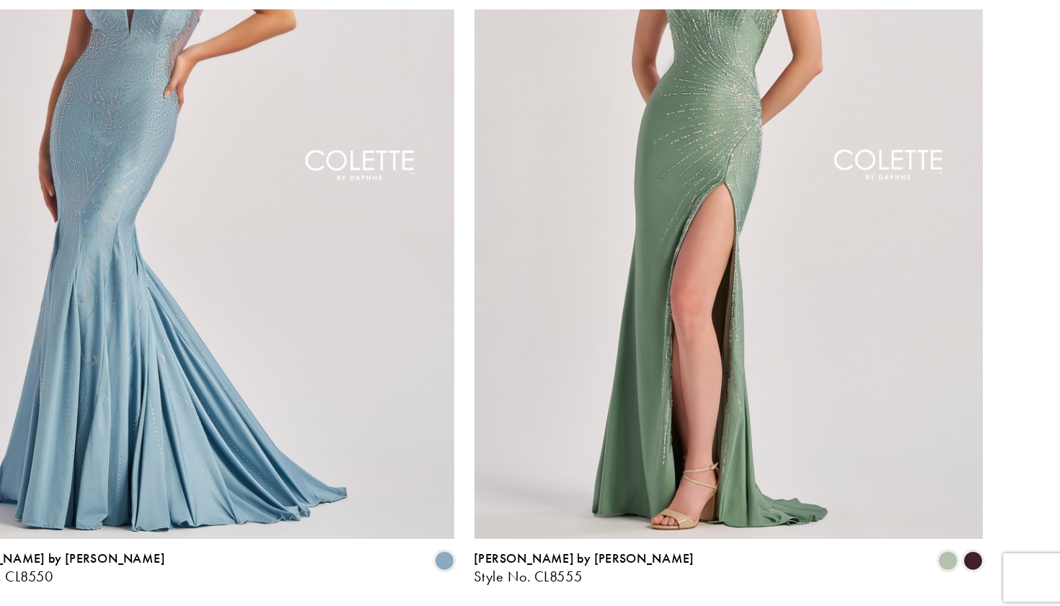
scroll to position [2684, 0]
click at [974, 550] on span "Product List" at bounding box center [982, 558] width 17 height 17
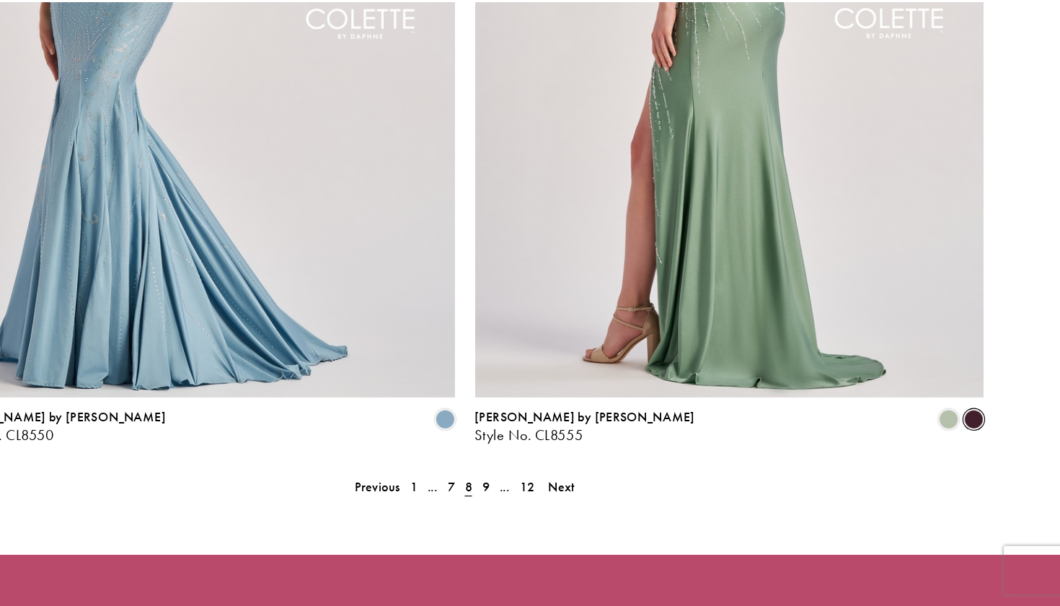
scroll to position [2886, 0]
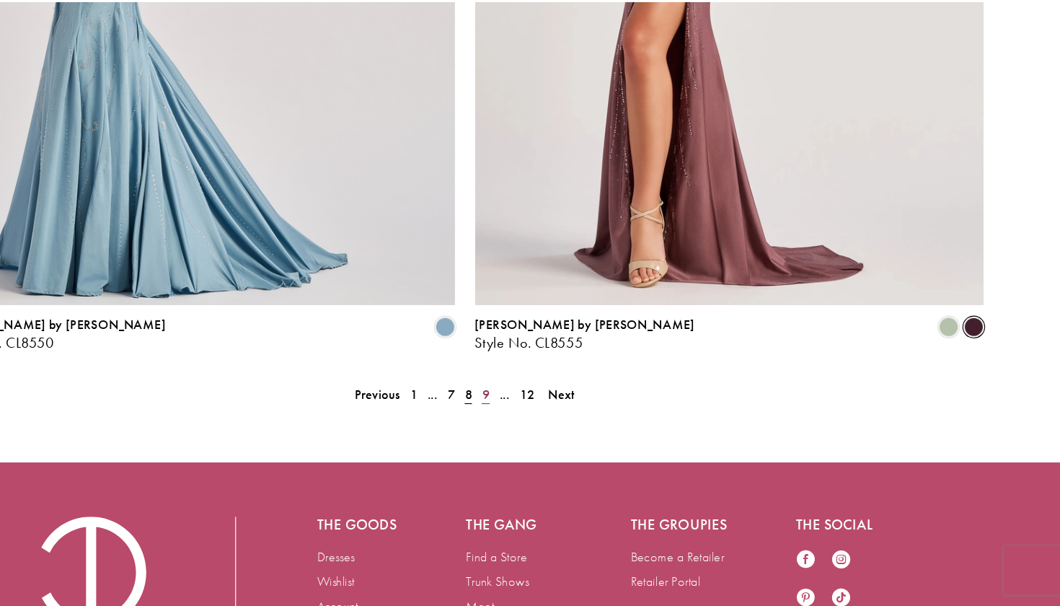
click at [545, 410] on span "9" at bounding box center [548, 417] width 6 height 15
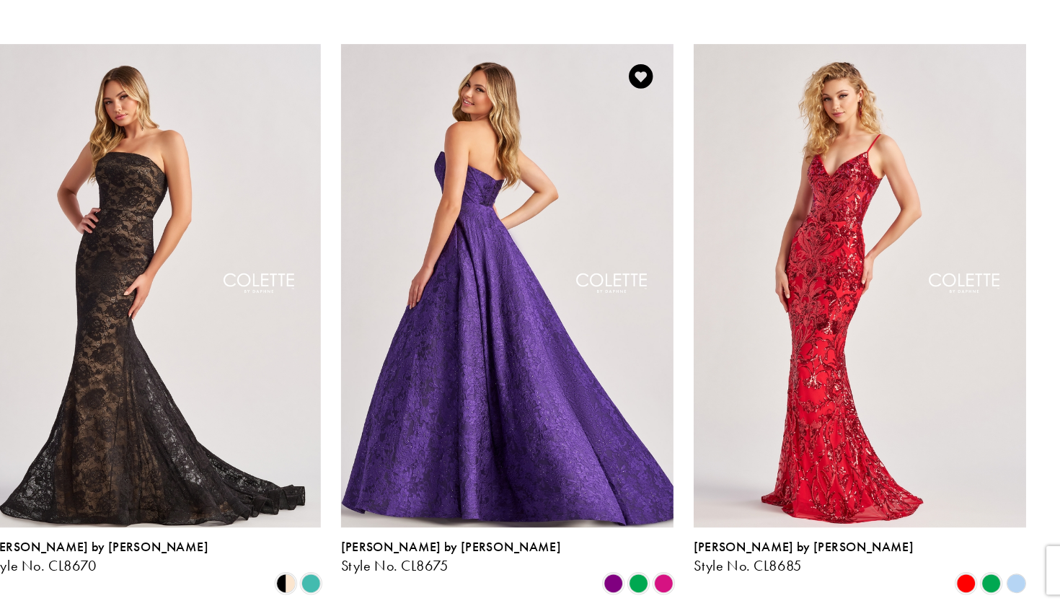
scroll to position [1398, 0]
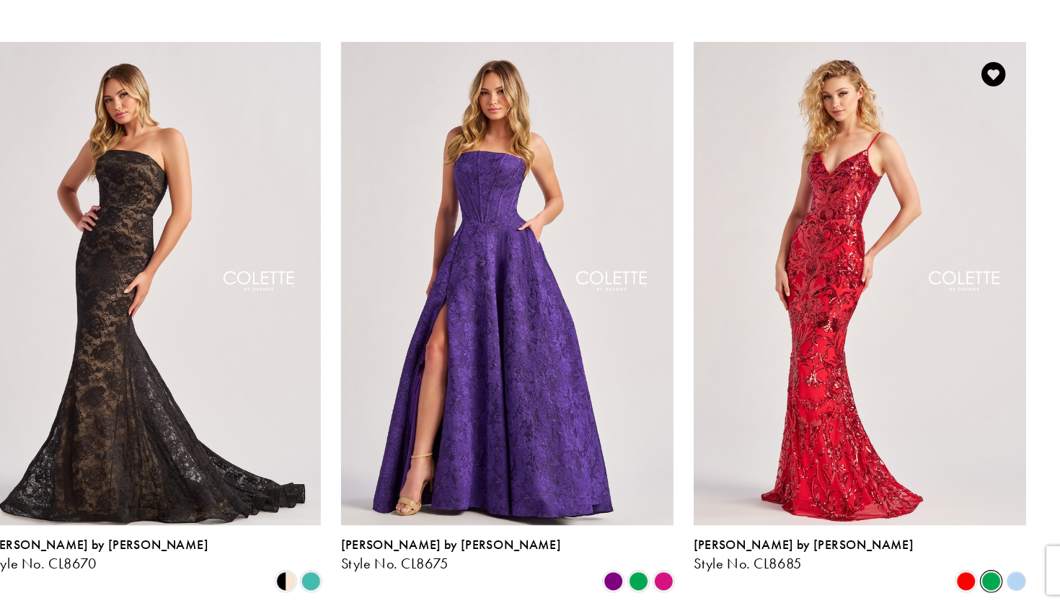
click at [952, 575] on span "Product List" at bounding box center [960, 583] width 17 height 17
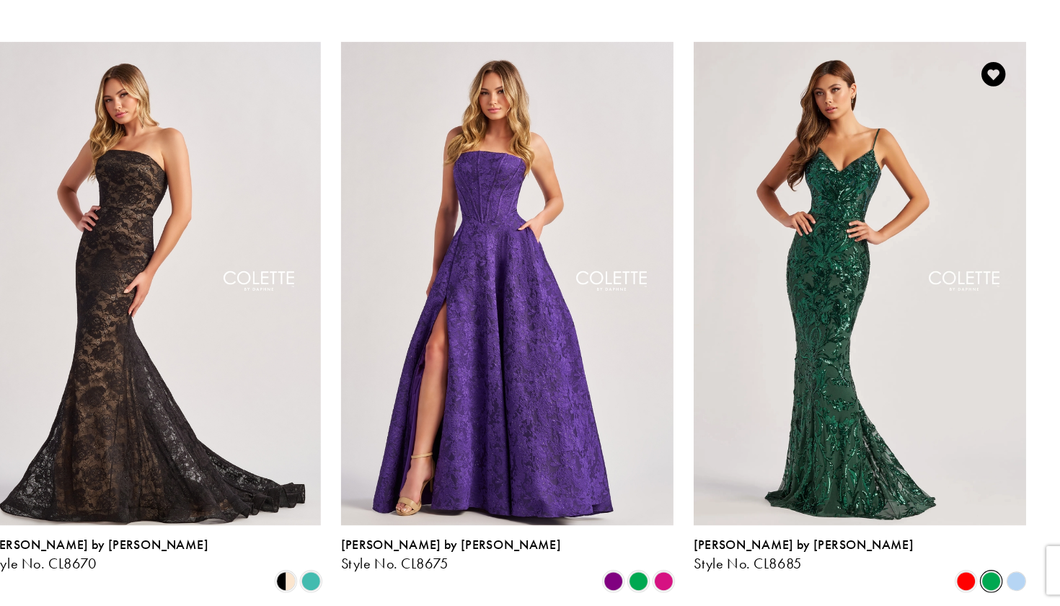
click at [971, 573] on polygon "Product List" at bounding box center [982, 584] width 22 height 22
click at [929, 575] on span "Product List" at bounding box center [937, 583] width 17 height 17
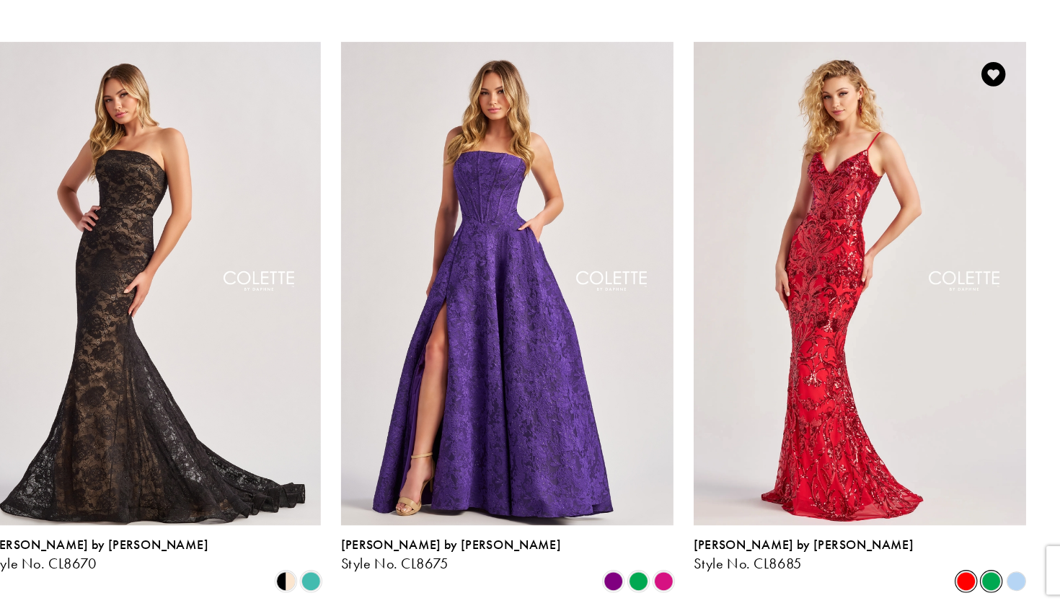
click at [952, 575] on span "Product List" at bounding box center [960, 583] width 17 height 17
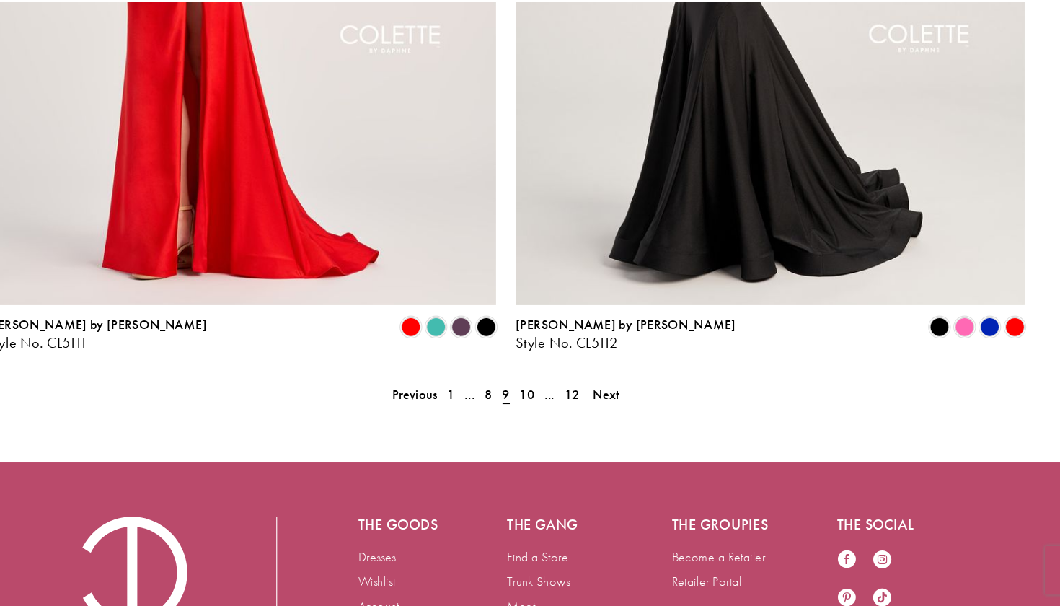
scroll to position [2887, 0]
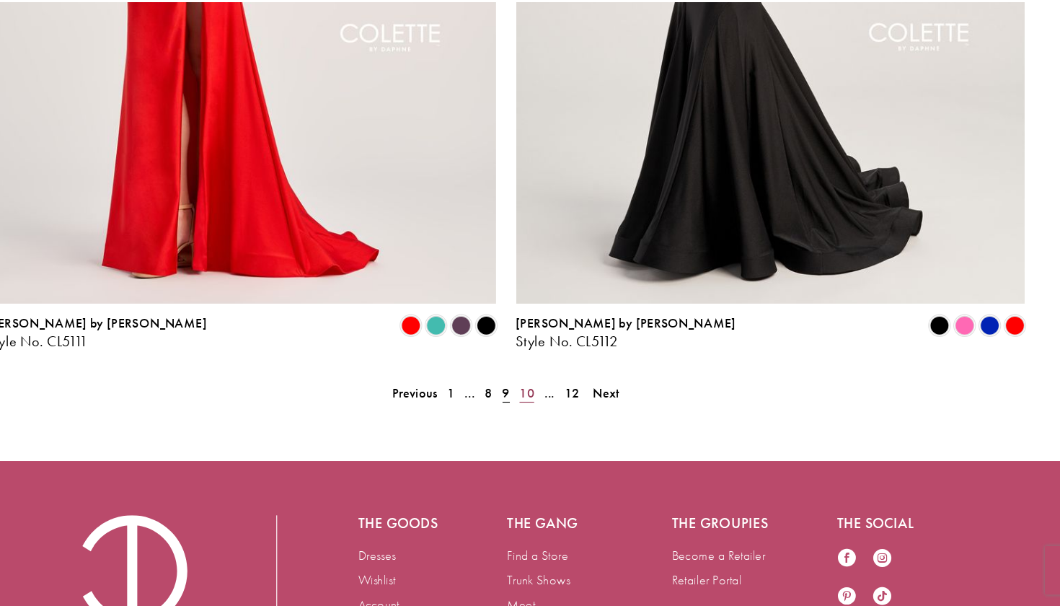
click at [542, 409] on span "10" at bounding box center [549, 416] width 14 height 15
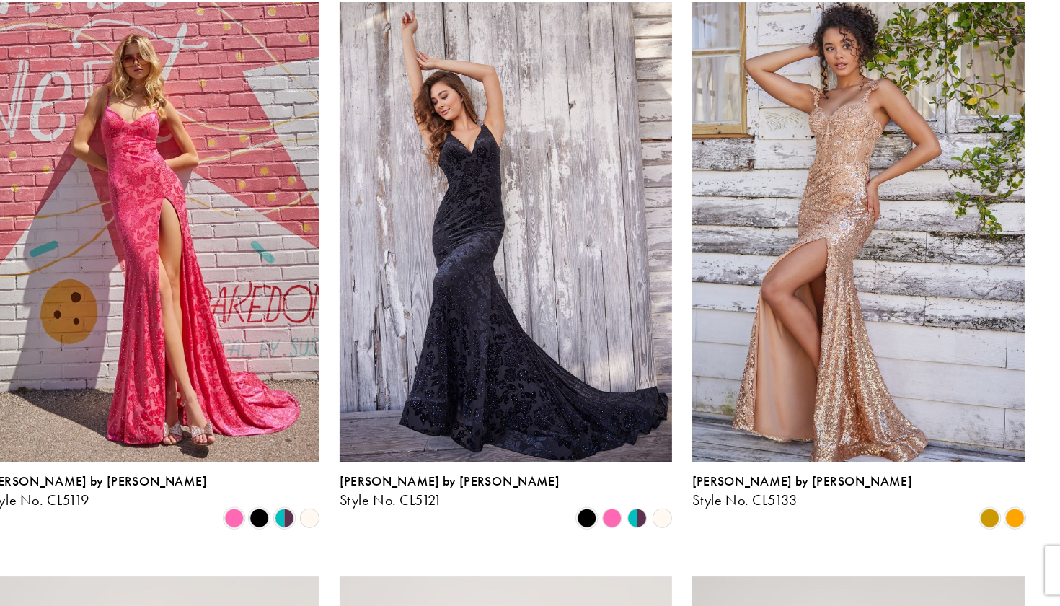
scroll to position [924, 0]
click at [280, 518] on span "Product List" at bounding box center [288, 526] width 17 height 17
click at [302, 518] on span "Product List" at bounding box center [310, 526] width 17 height 17
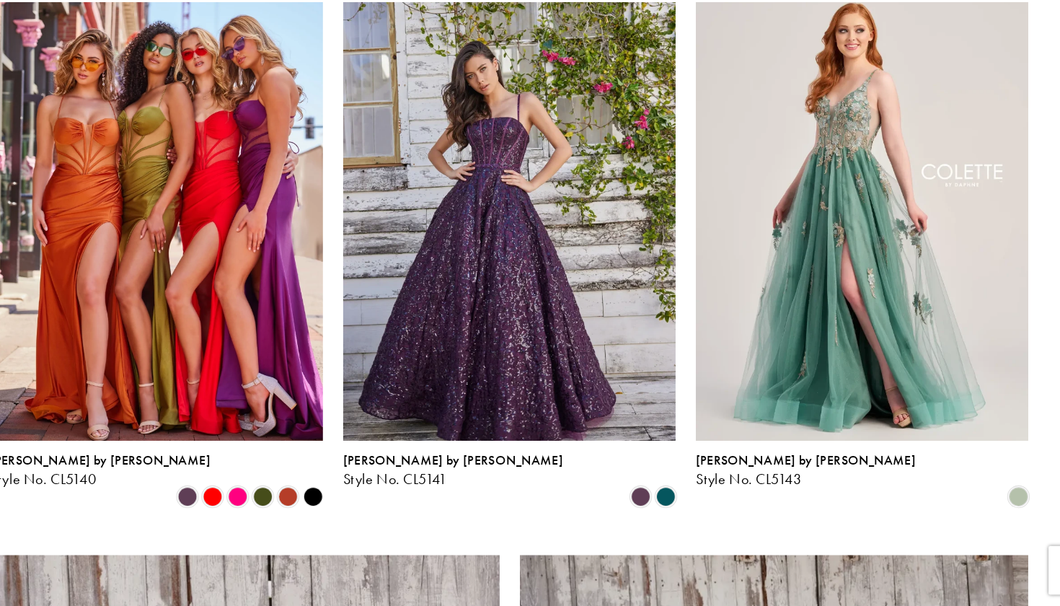
scroll to position [2009, 0]
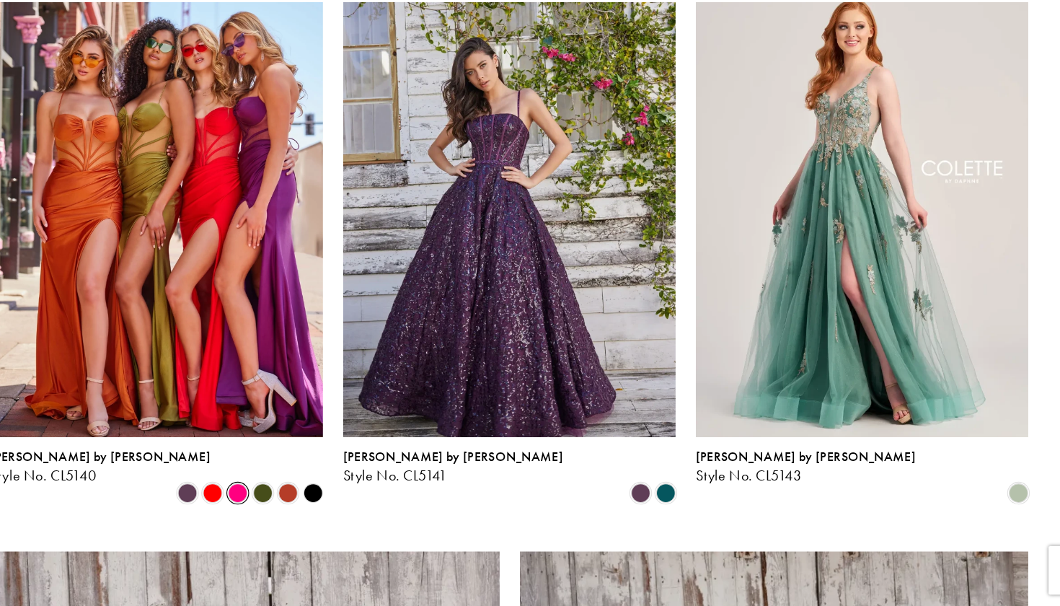
click at [280, 497] on span "Product List" at bounding box center [288, 505] width 17 height 17
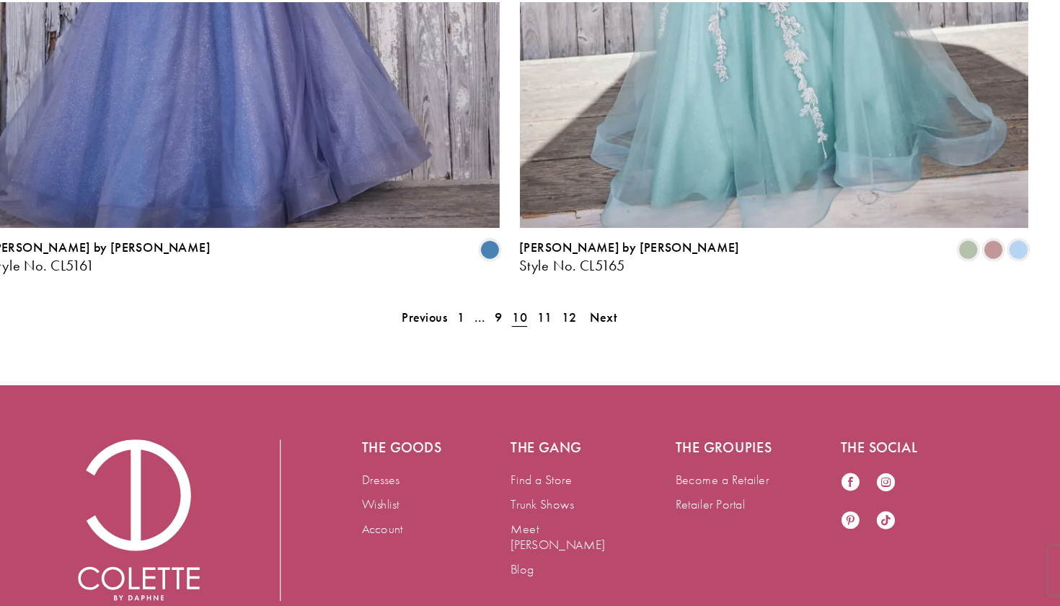
scroll to position [2954, 0]
click at [554, 342] on span "11" at bounding box center [561, 349] width 14 height 15
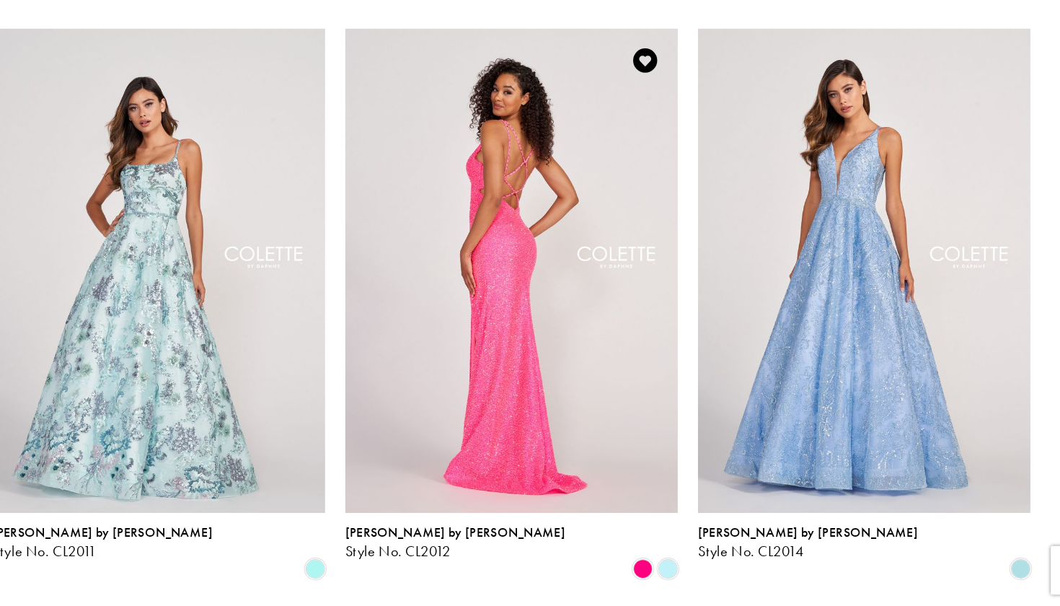
scroll to position [1942, 0]
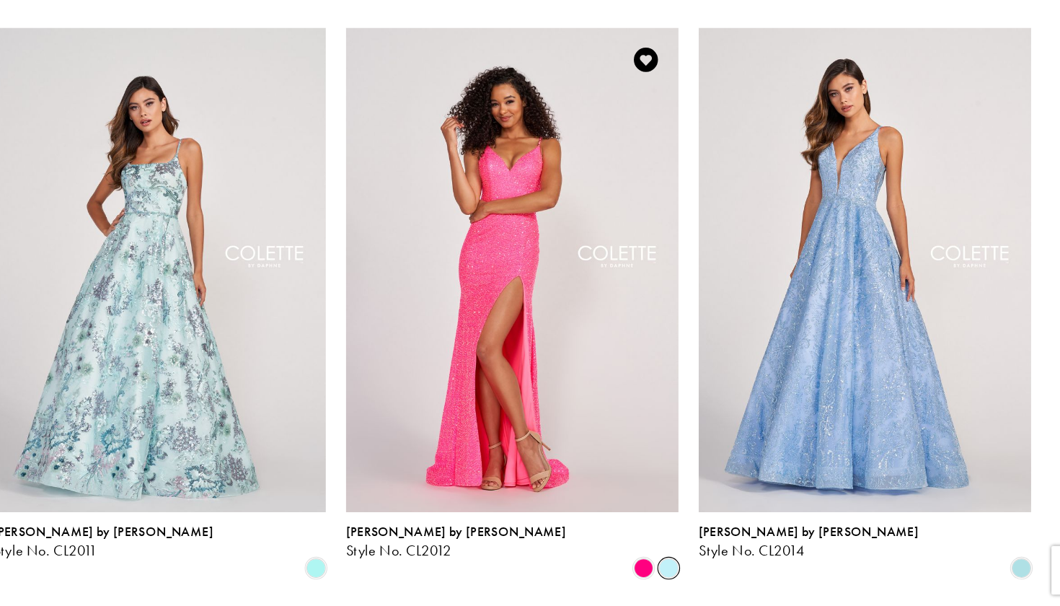
click at [660, 563] on span "Product List" at bounding box center [668, 571] width 17 height 17
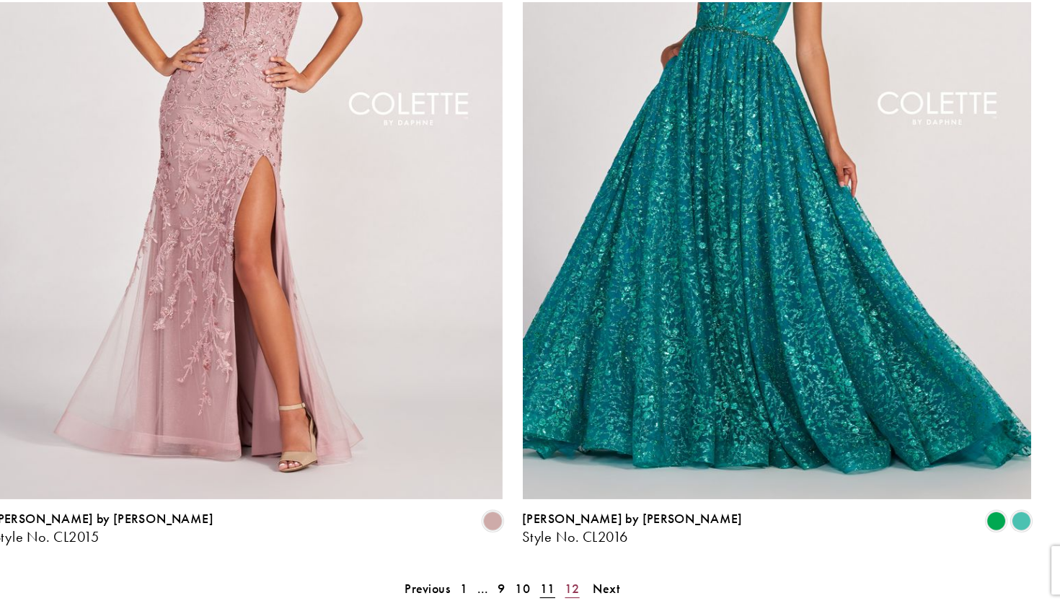
click at [577, 583] on span "12" at bounding box center [584, 590] width 14 height 15
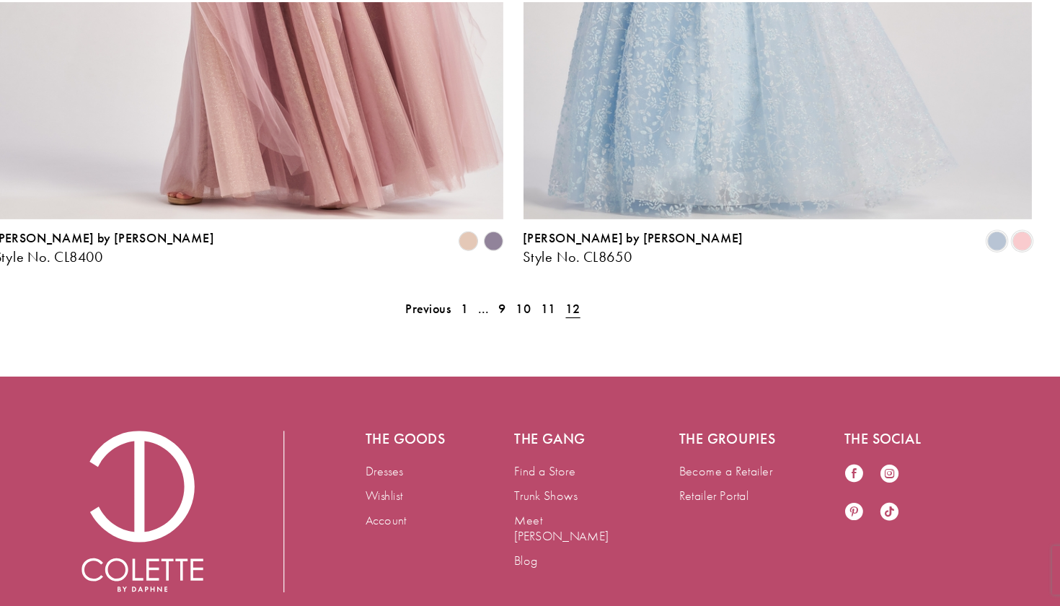
scroll to position [1376, 0]
